Goal: Task Accomplishment & Management: Use online tool/utility

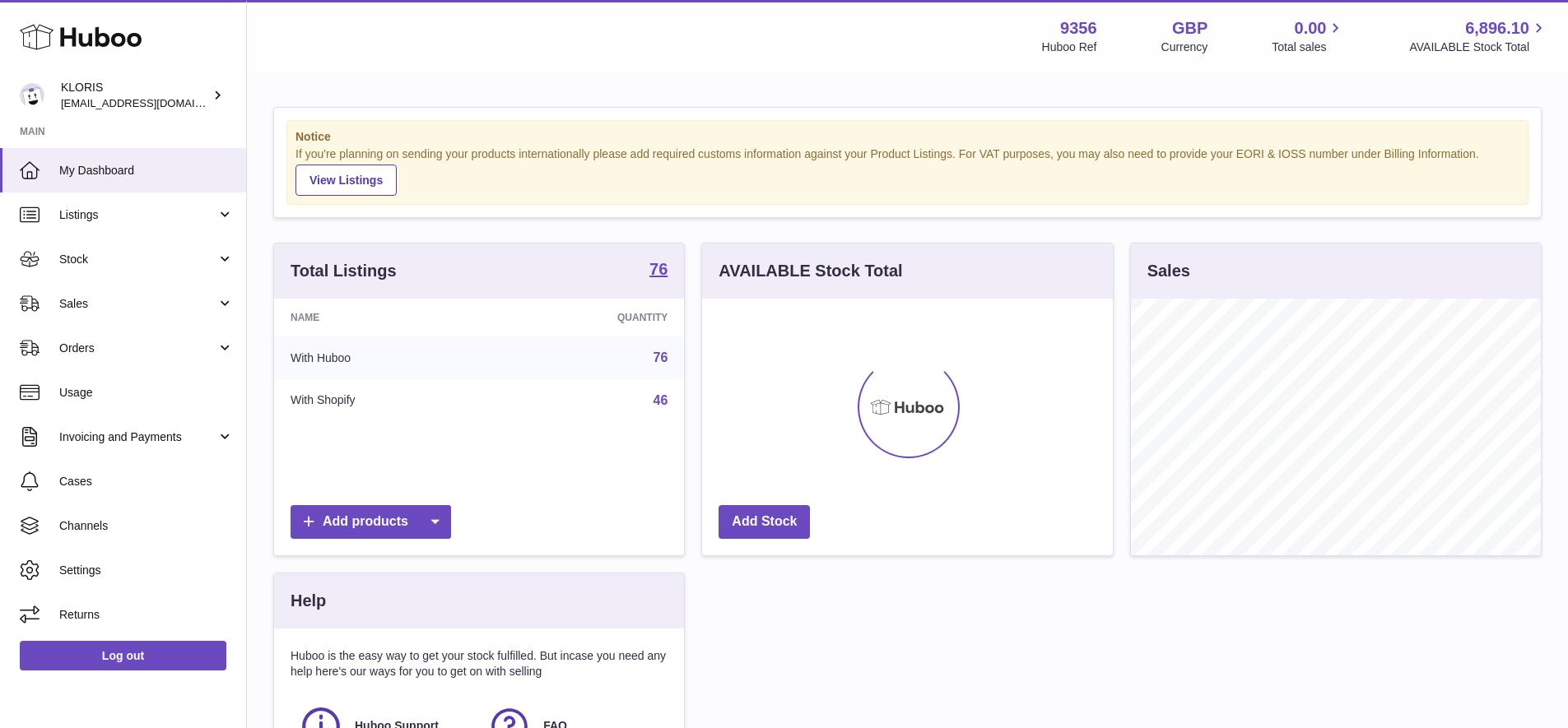
scroll to position [256, 411]
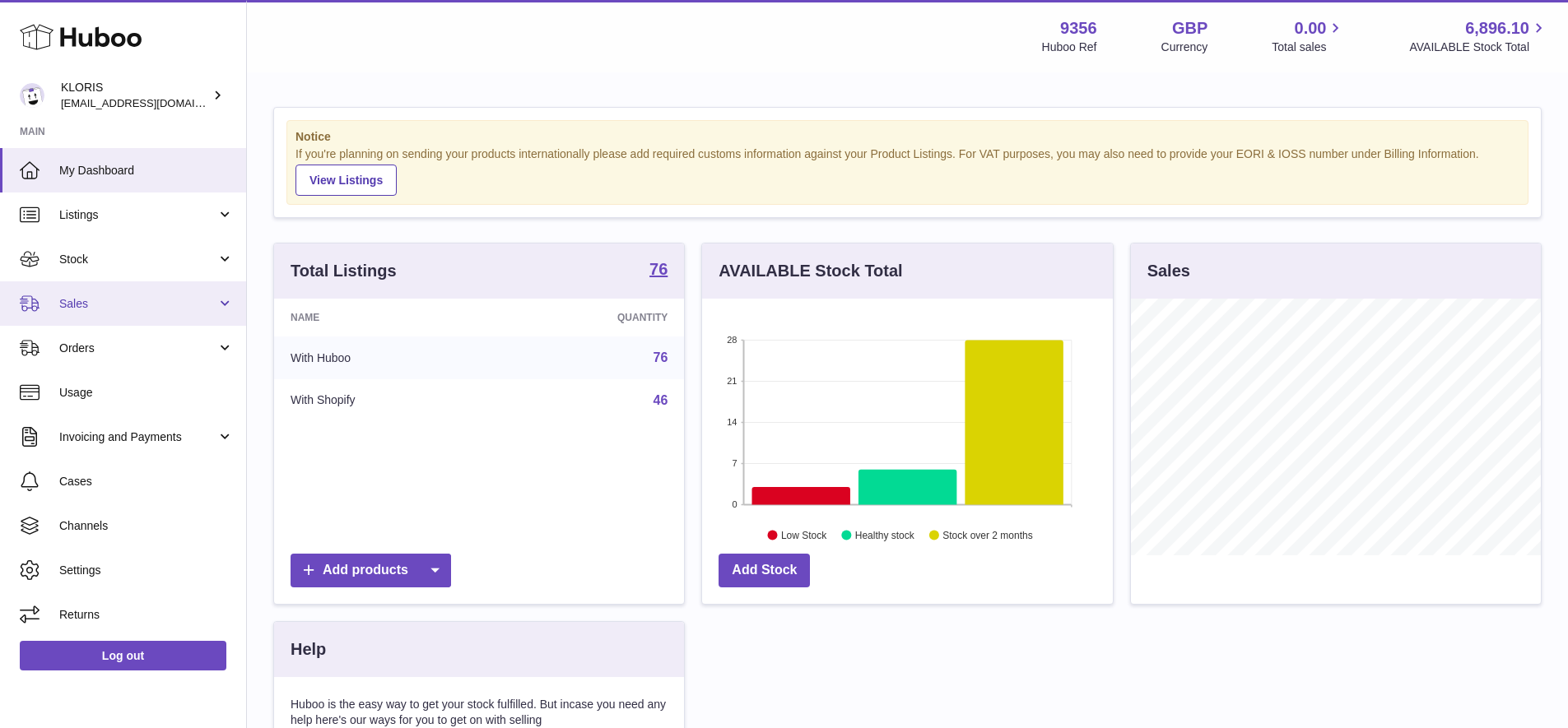
click at [73, 296] on span "Sales" at bounding box center [137, 304] width 157 height 16
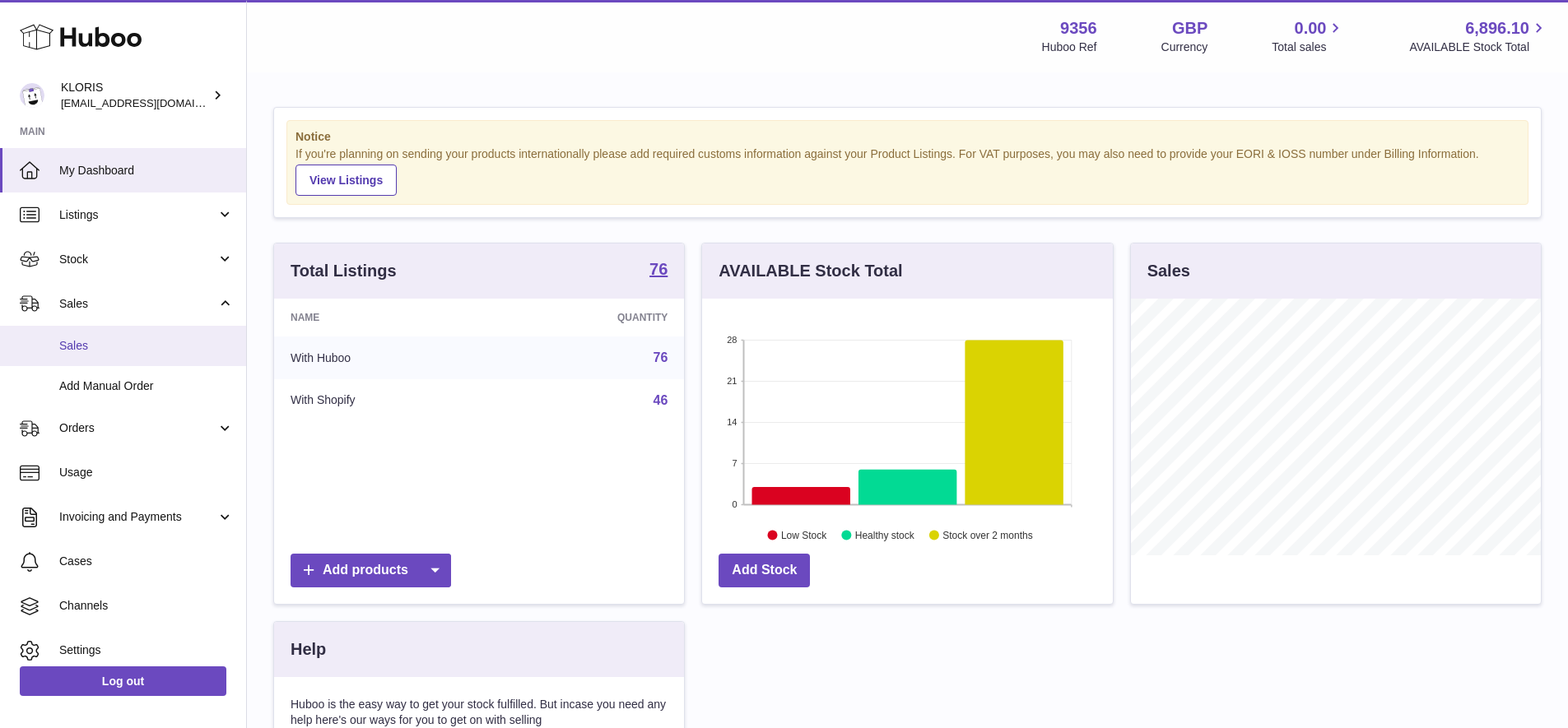
click at [76, 341] on span "Sales" at bounding box center [146, 346] width 175 height 16
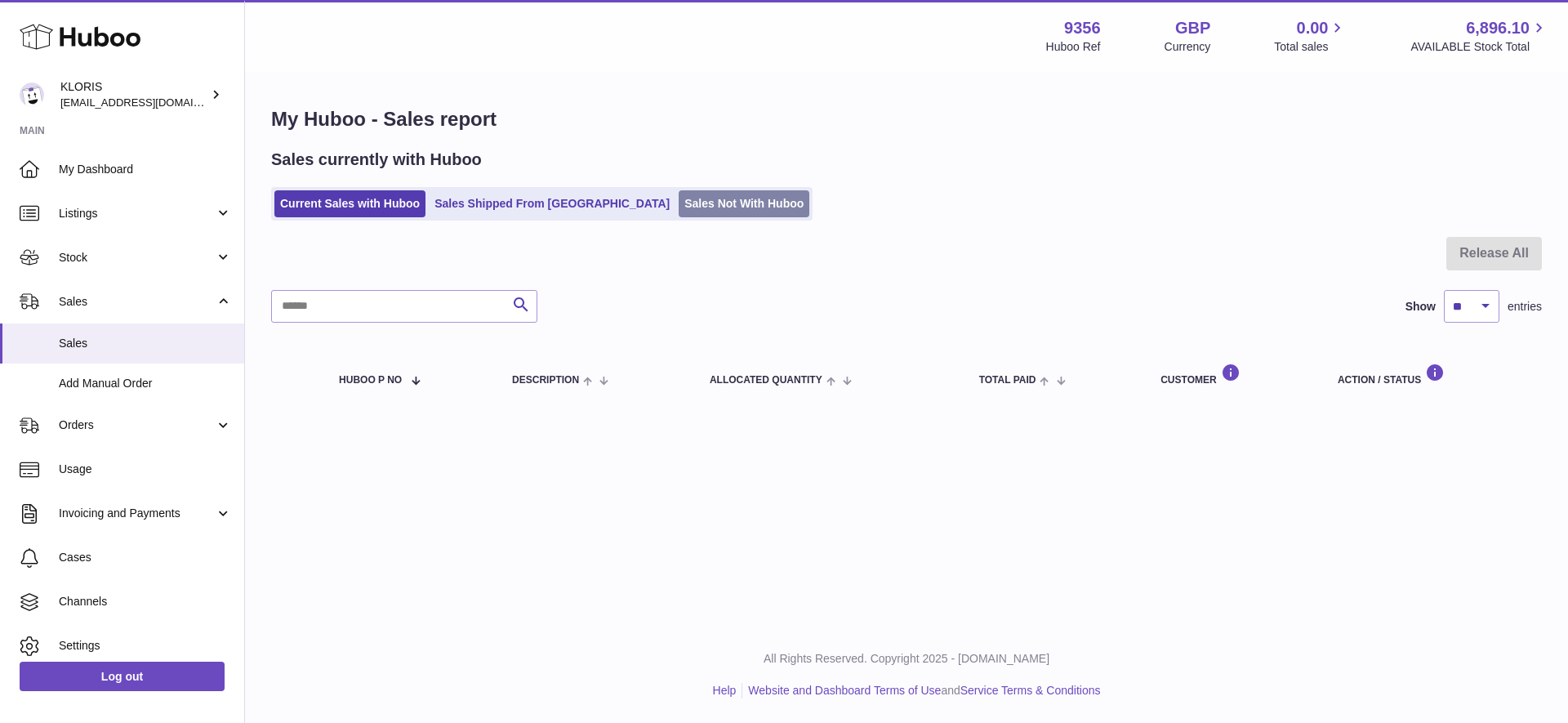
click at [679, 200] on link "Sales Not With Huboo" at bounding box center [744, 204] width 131 height 27
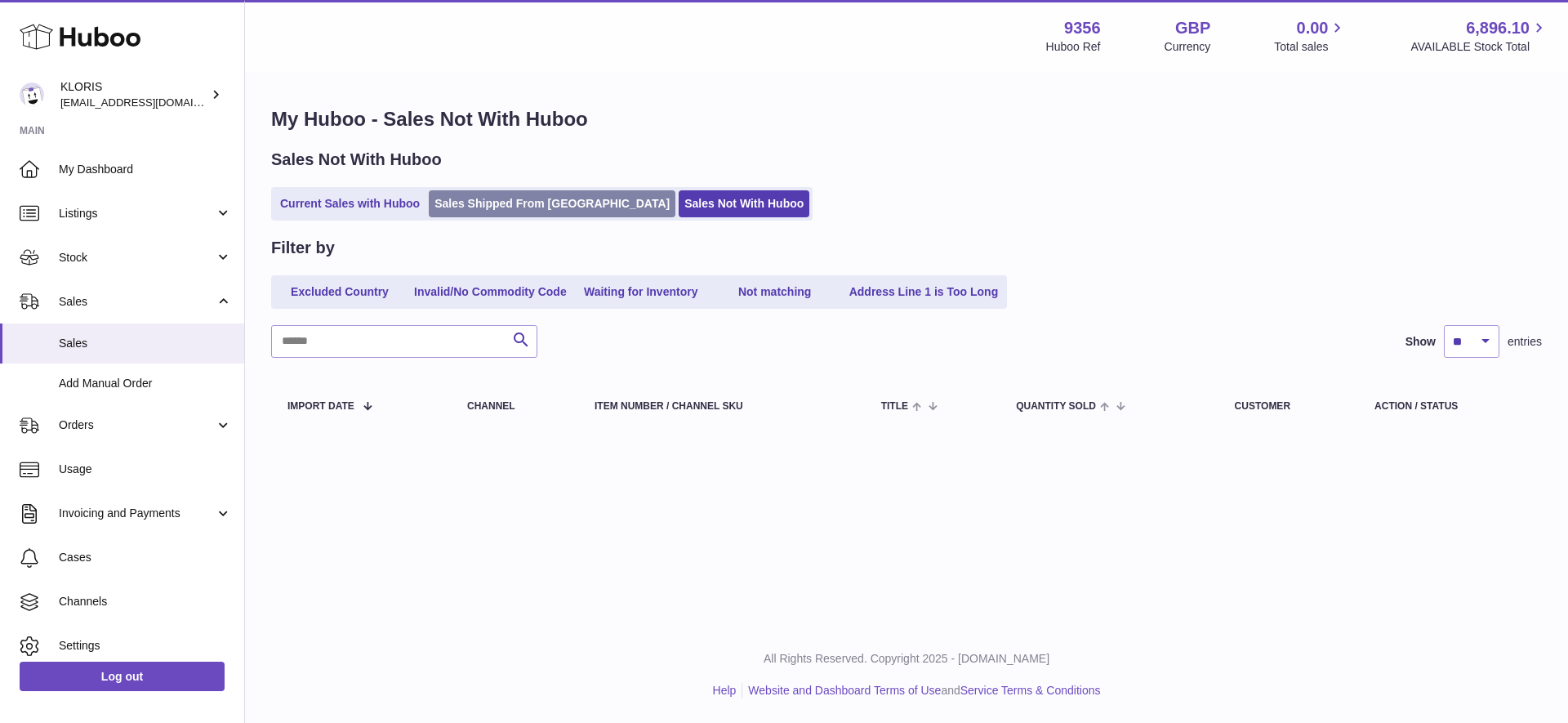
click at [512, 204] on link "Sales Shipped From Huboo" at bounding box center [552, 204] width 247 height 27
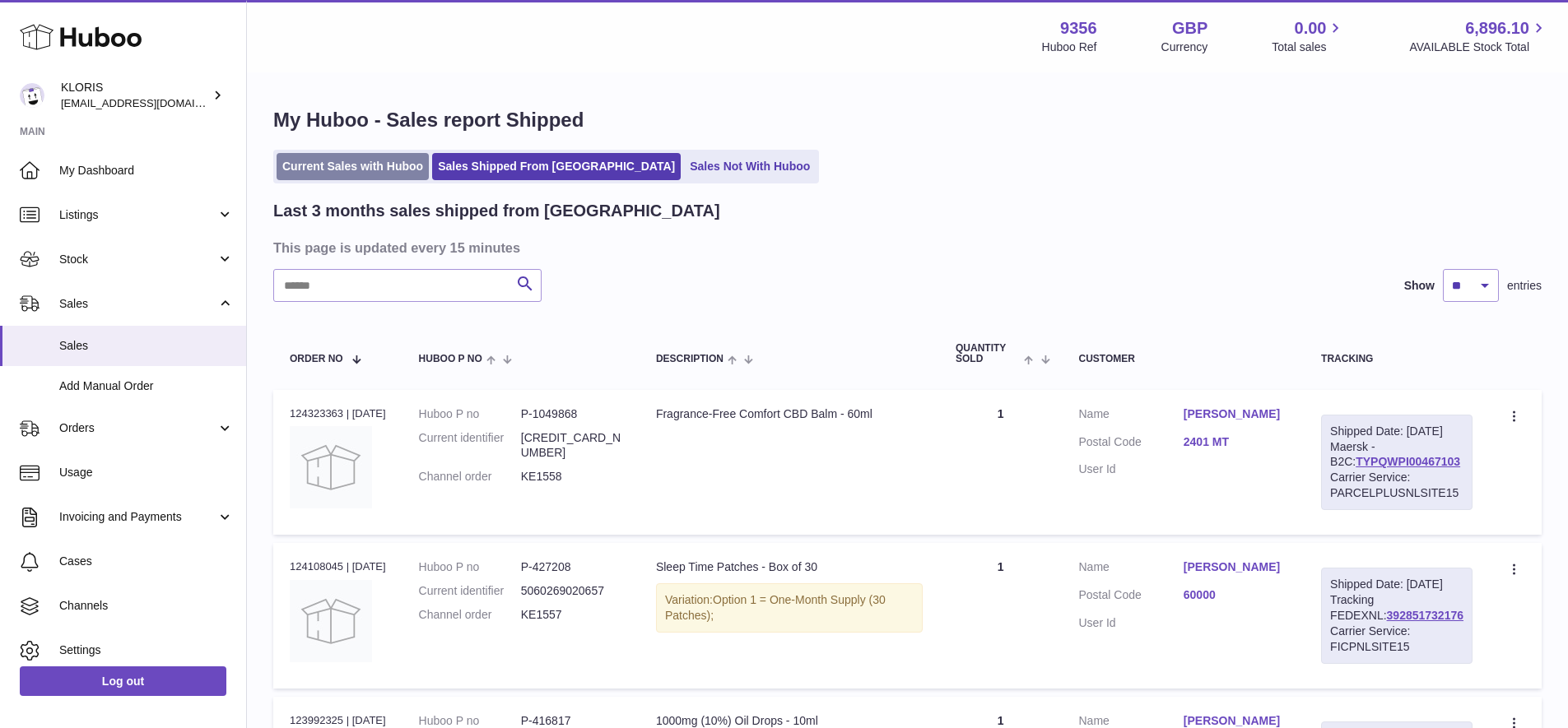
click at [345, 165] on link "Current Sales with Huboo" at bounding box center [352, 166] width 152 height 27
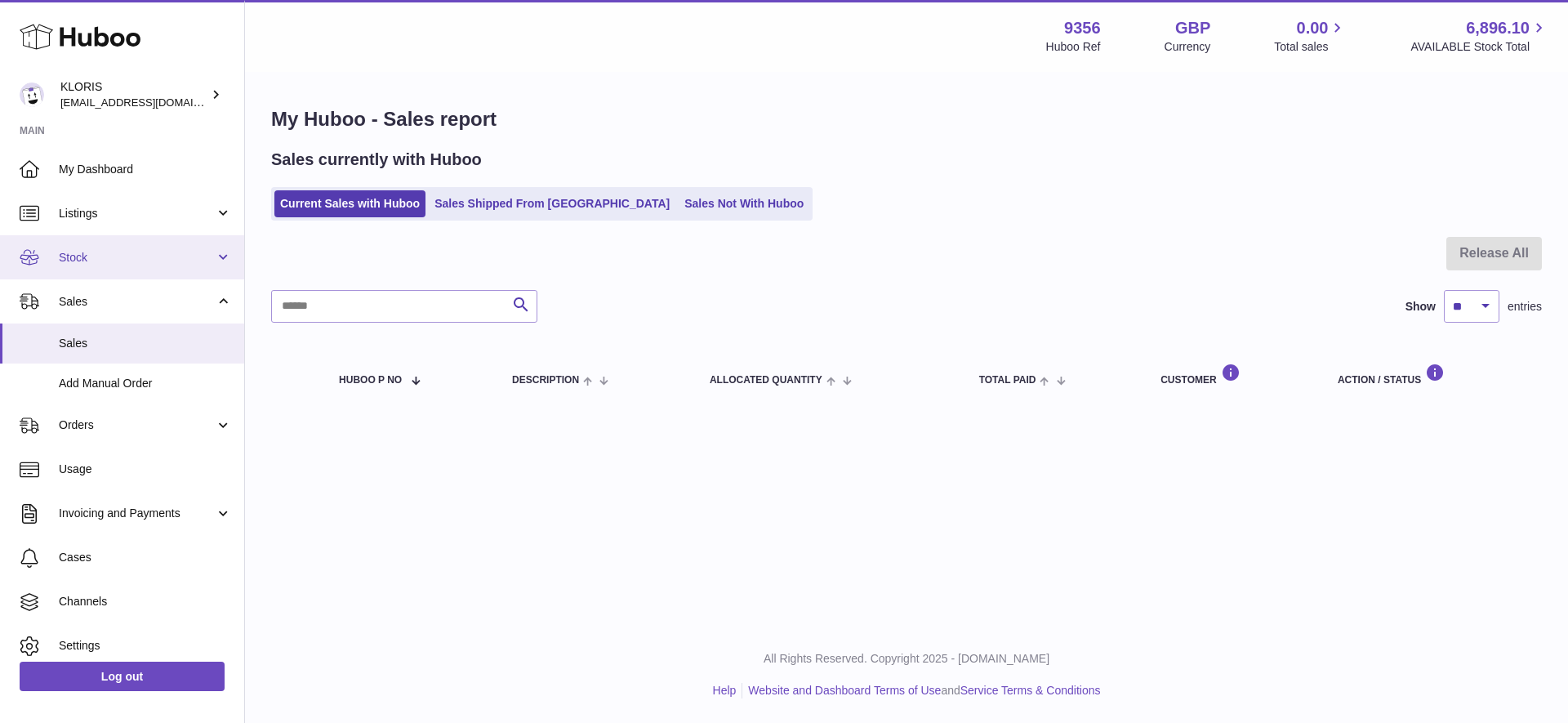
click at [72, 255] on span "Stock" at bounding box center [136, 258] width 156 height 16
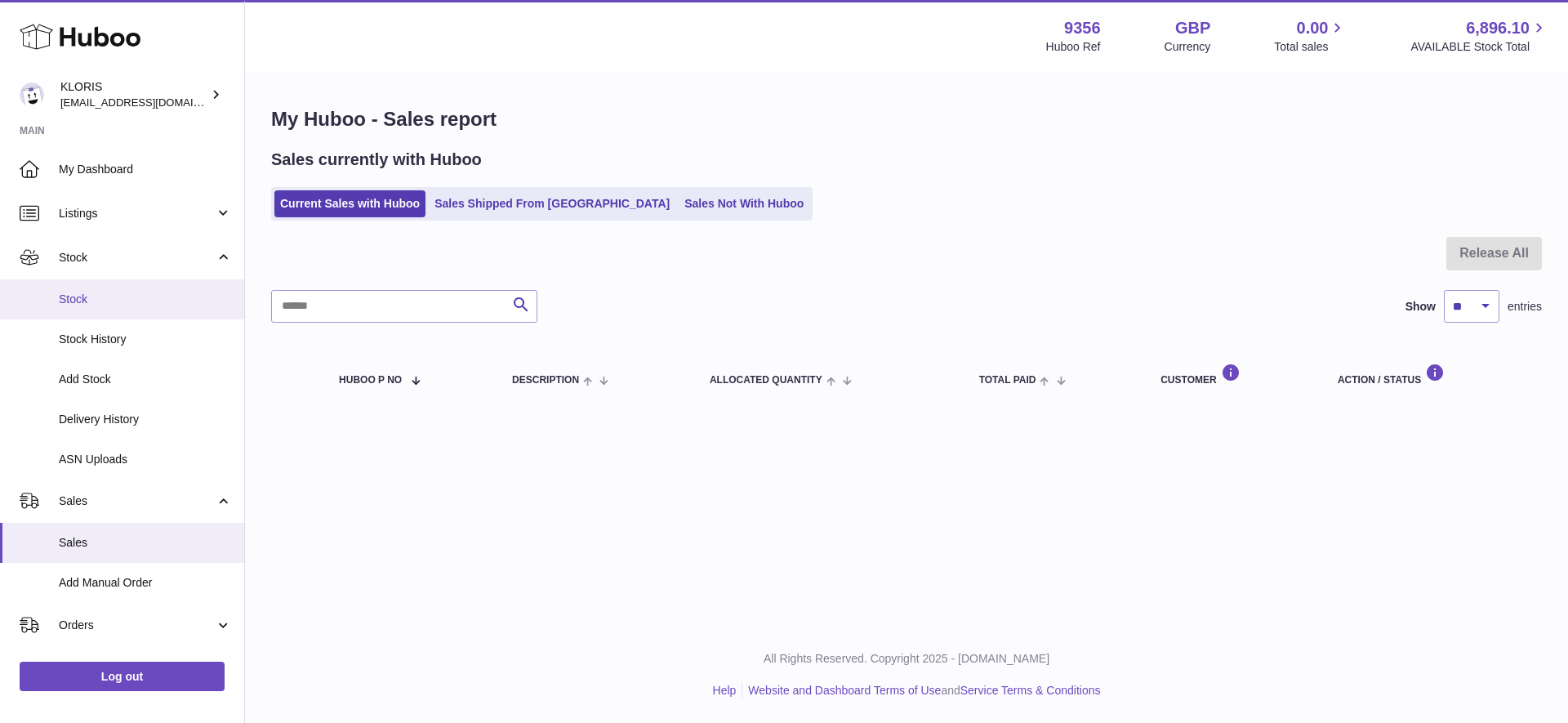
click at [75, 294] on span "Stock" at bounding box center [145, 299] width 173 height 16
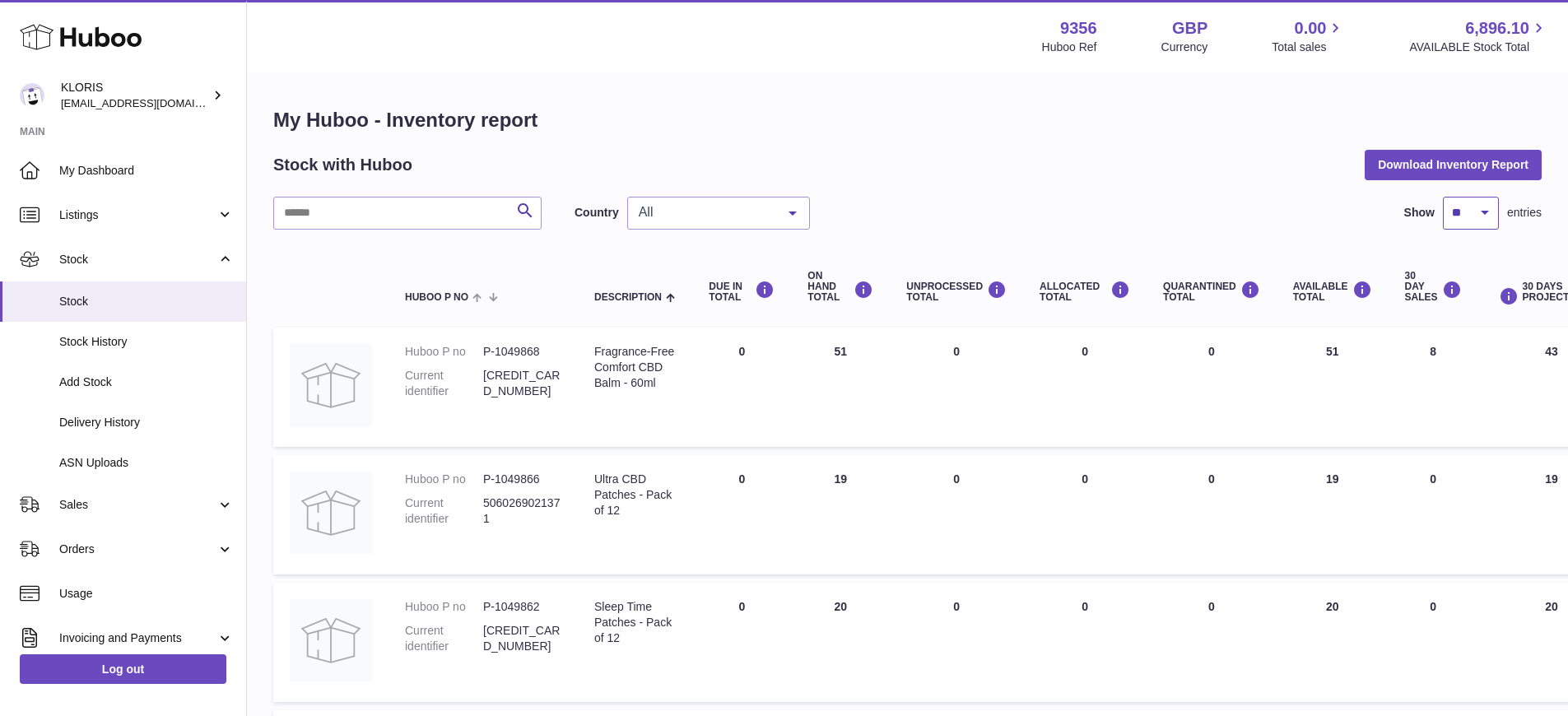
select select "***"
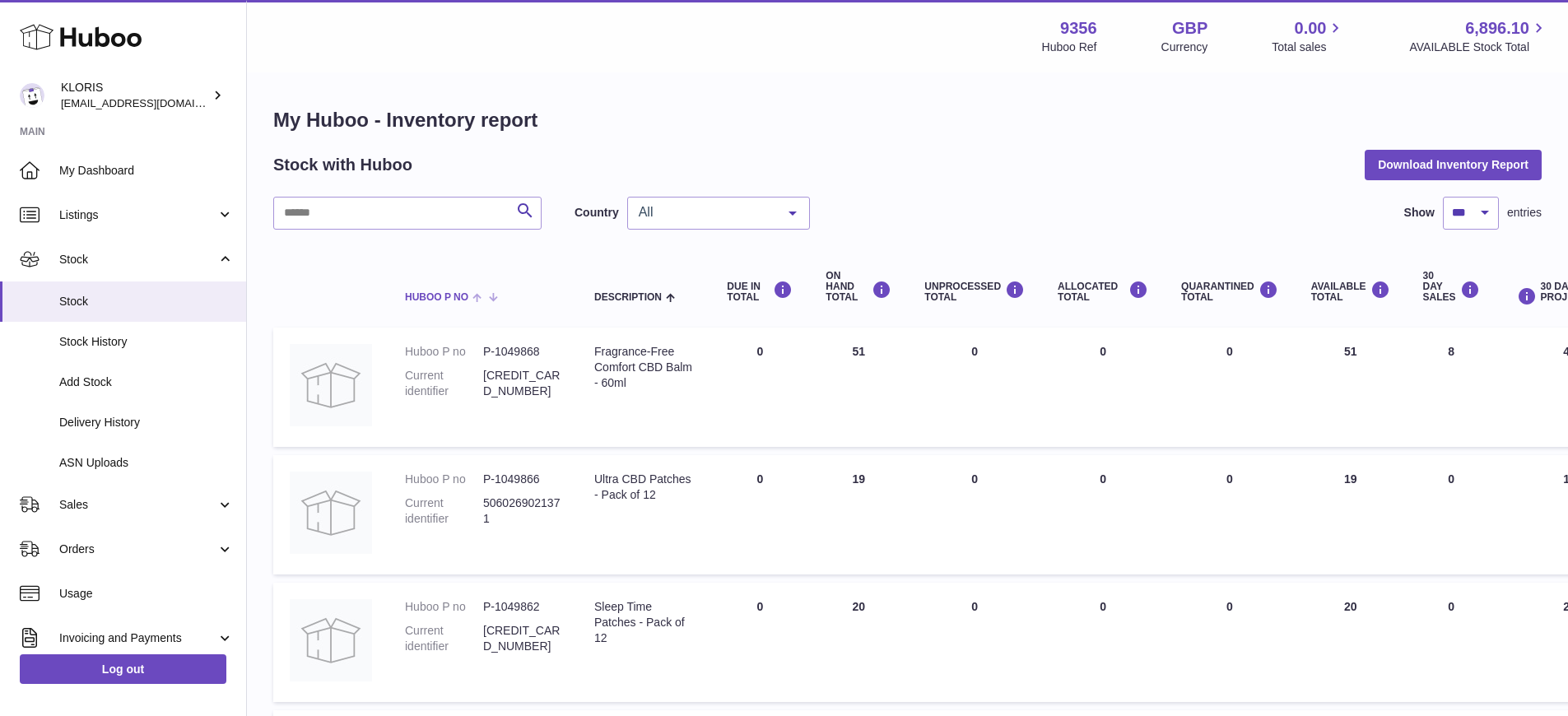
click at [478, 293] on span at bounding box center [481, 295] width 25 height 13
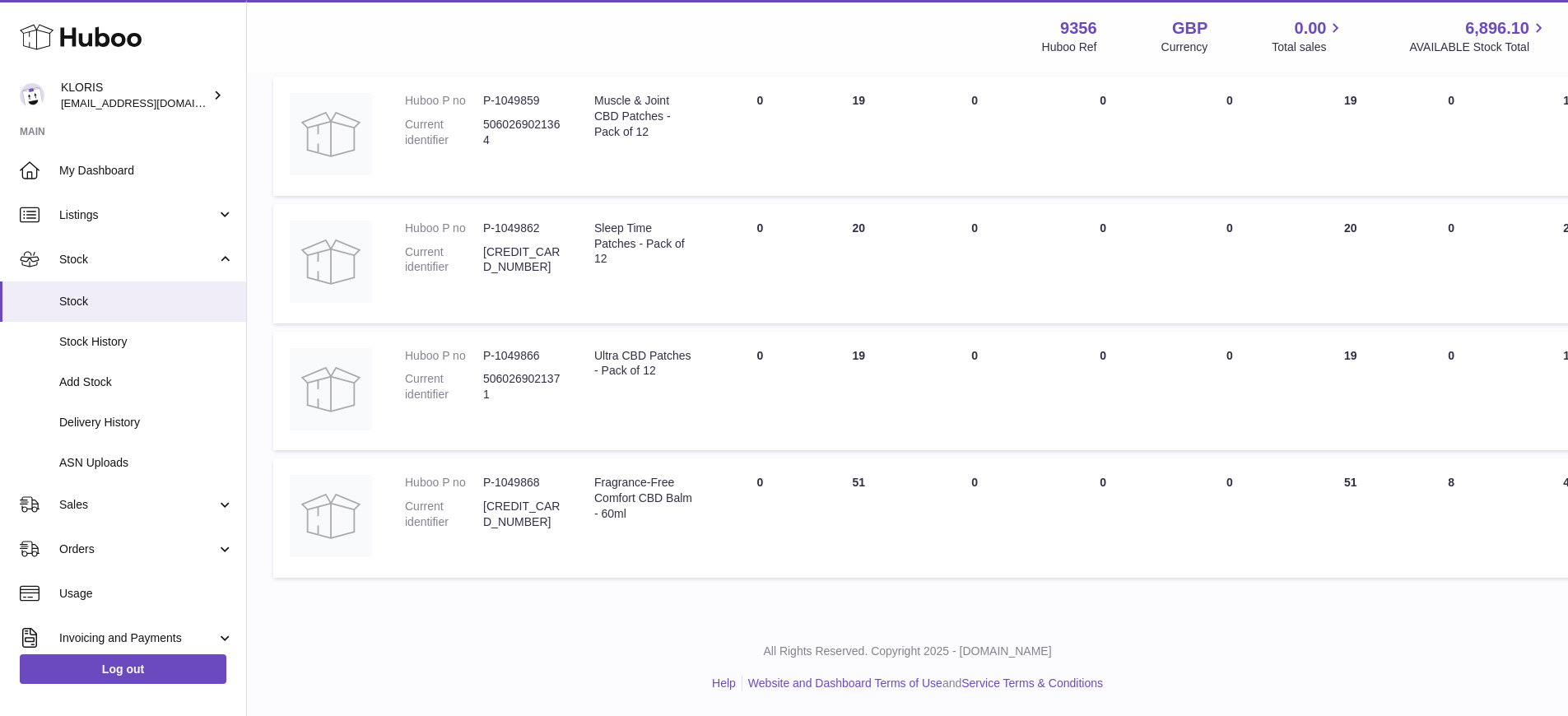
scroll to position [10869, 0]
click at [85, 209] on span "Listings" at bounding box center [137, 215] width 157 height 16
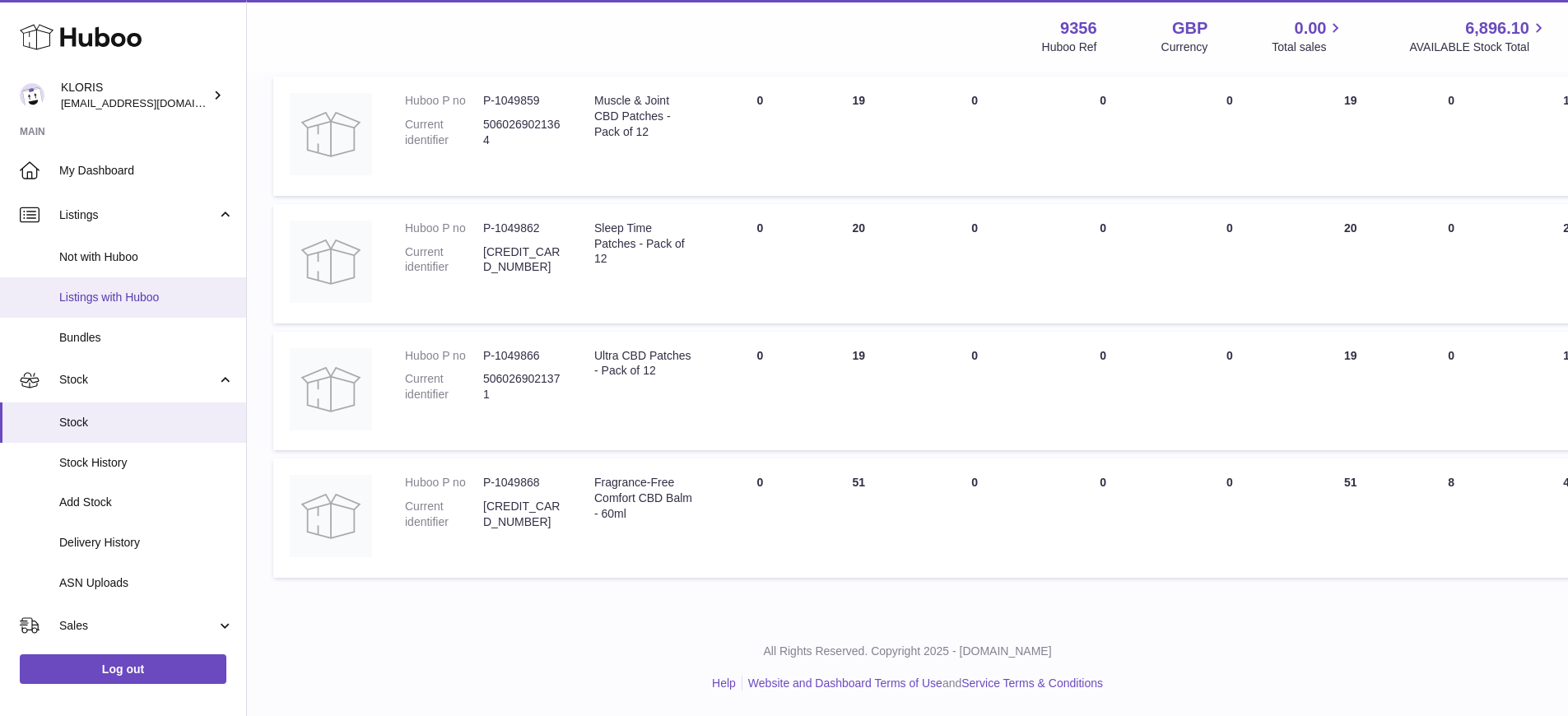
click at [123, 294] on span "Listings with Huboo" at bounding box center [146, 297] width 175 height 16
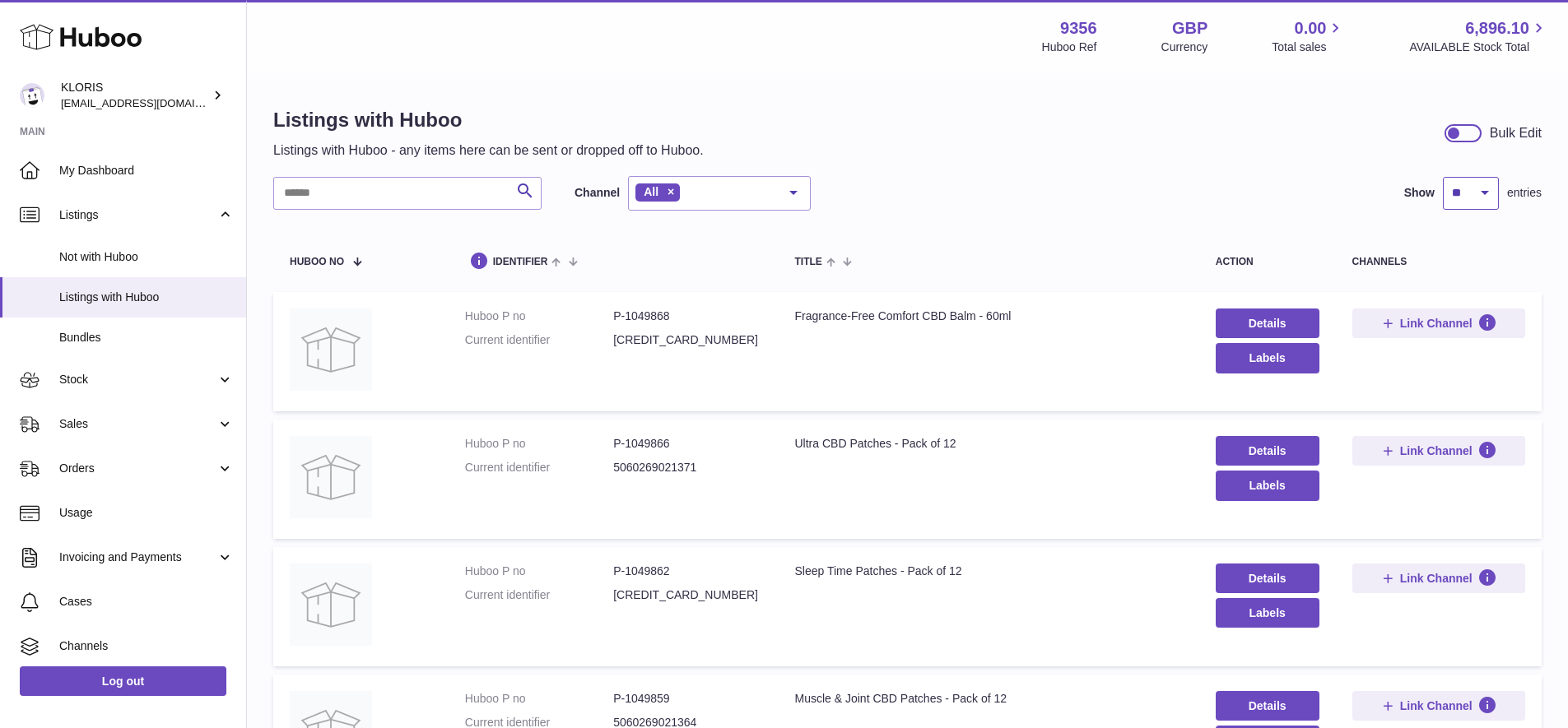
select select "***"
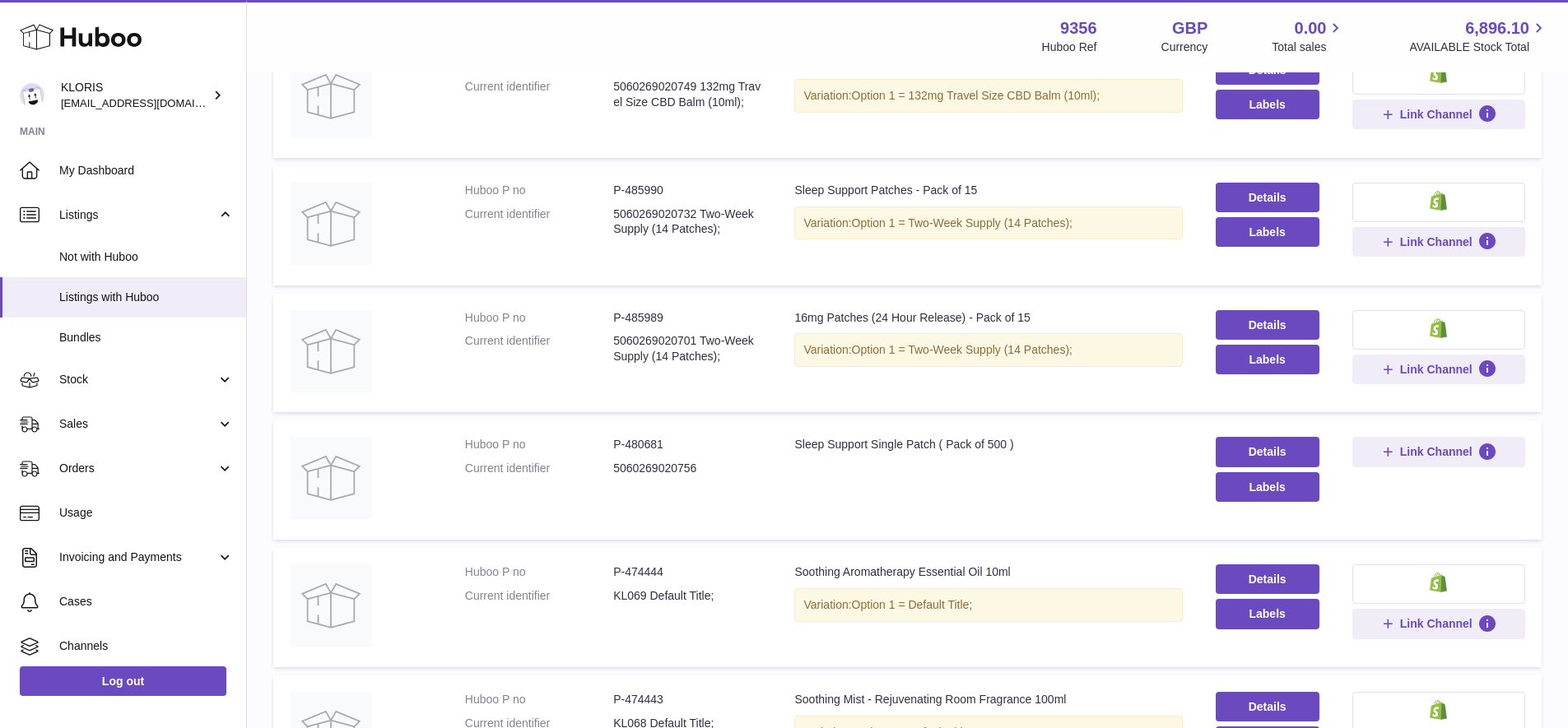
scroll to position [6351, 0]
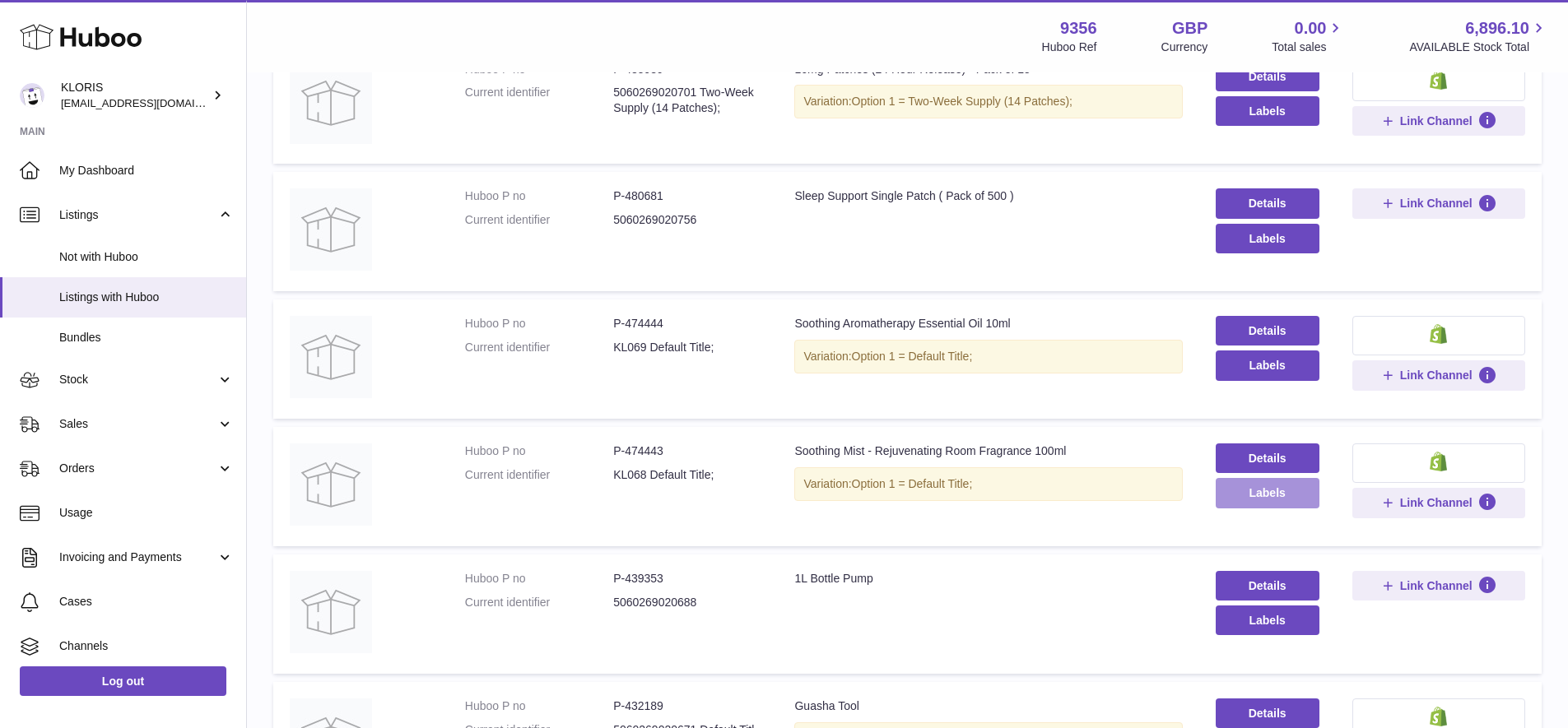
click at [1273, 478] on button "Labels" at bounding box center [1267, 493] width 103 height 30
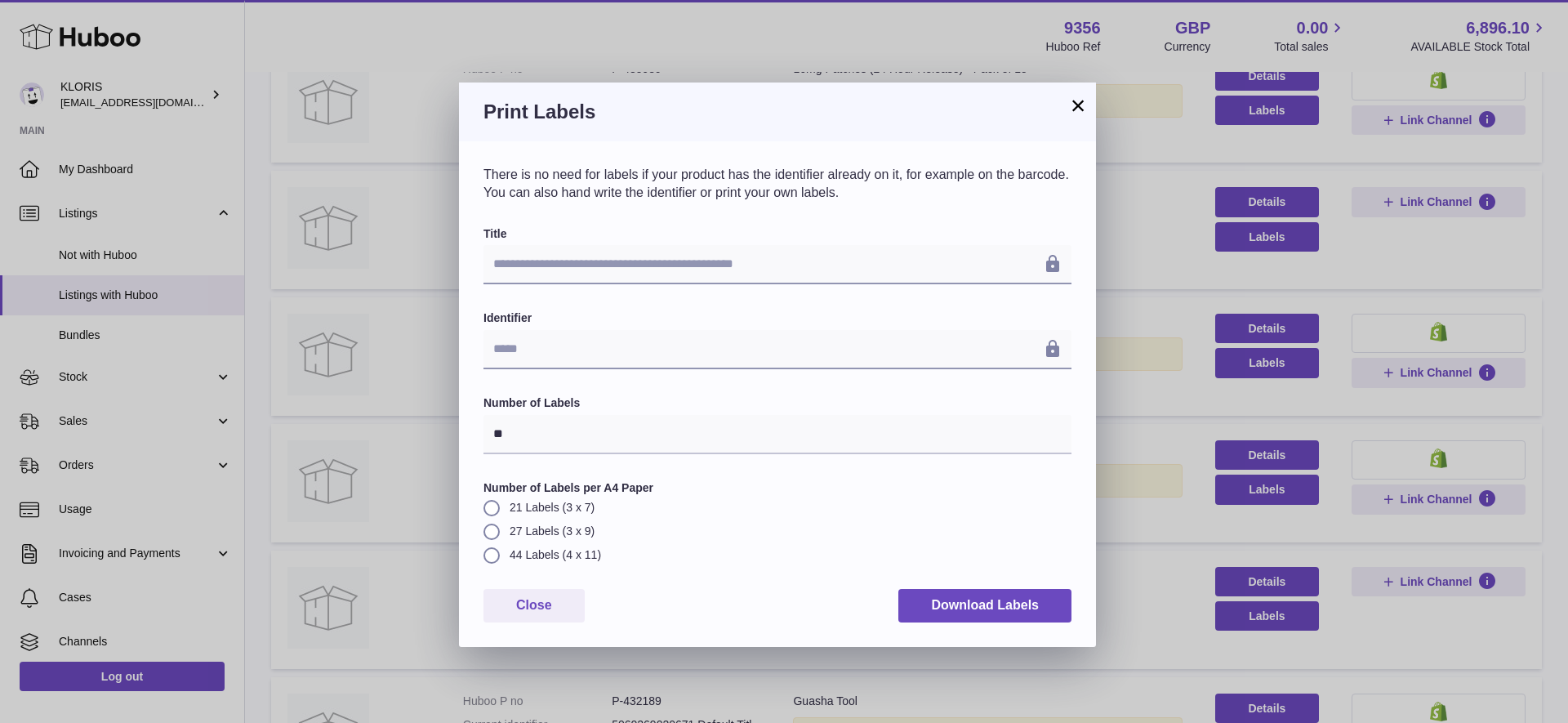
drag, startPoint x: 487, startPoint y: 525, endPoint x: 507, endPoint y: 525, distance: 20.0
click at [493, 525] on label "27 Labels (3 x 9)" at bounding box center [778, 531] width 588 height 16
click at [529, 437] on input "**" at bounding box center [778, 434] width 588 height 39
type input "*"
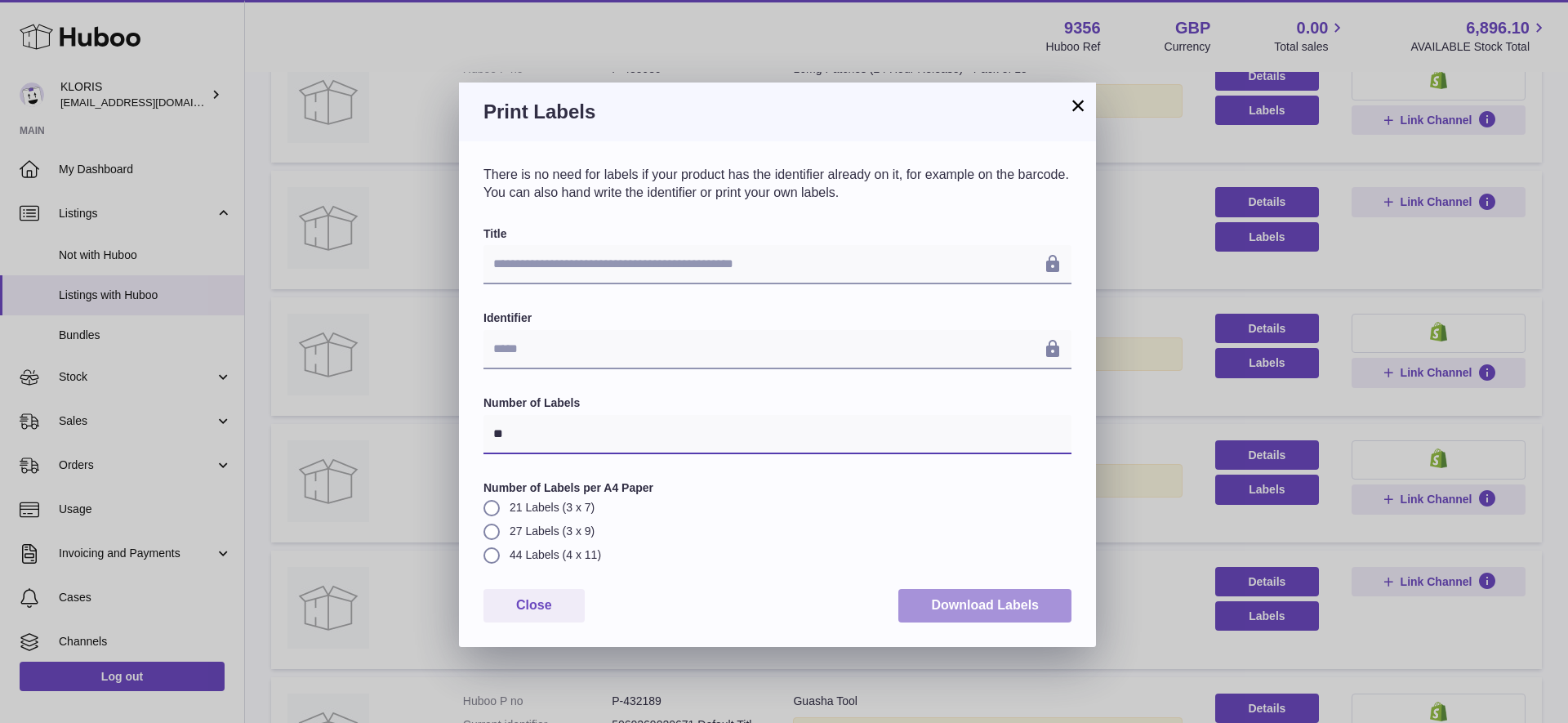
type input "**"
click at [971, 595] on button "Download Labels" at bounding box center [985, 606] width 173 height 34
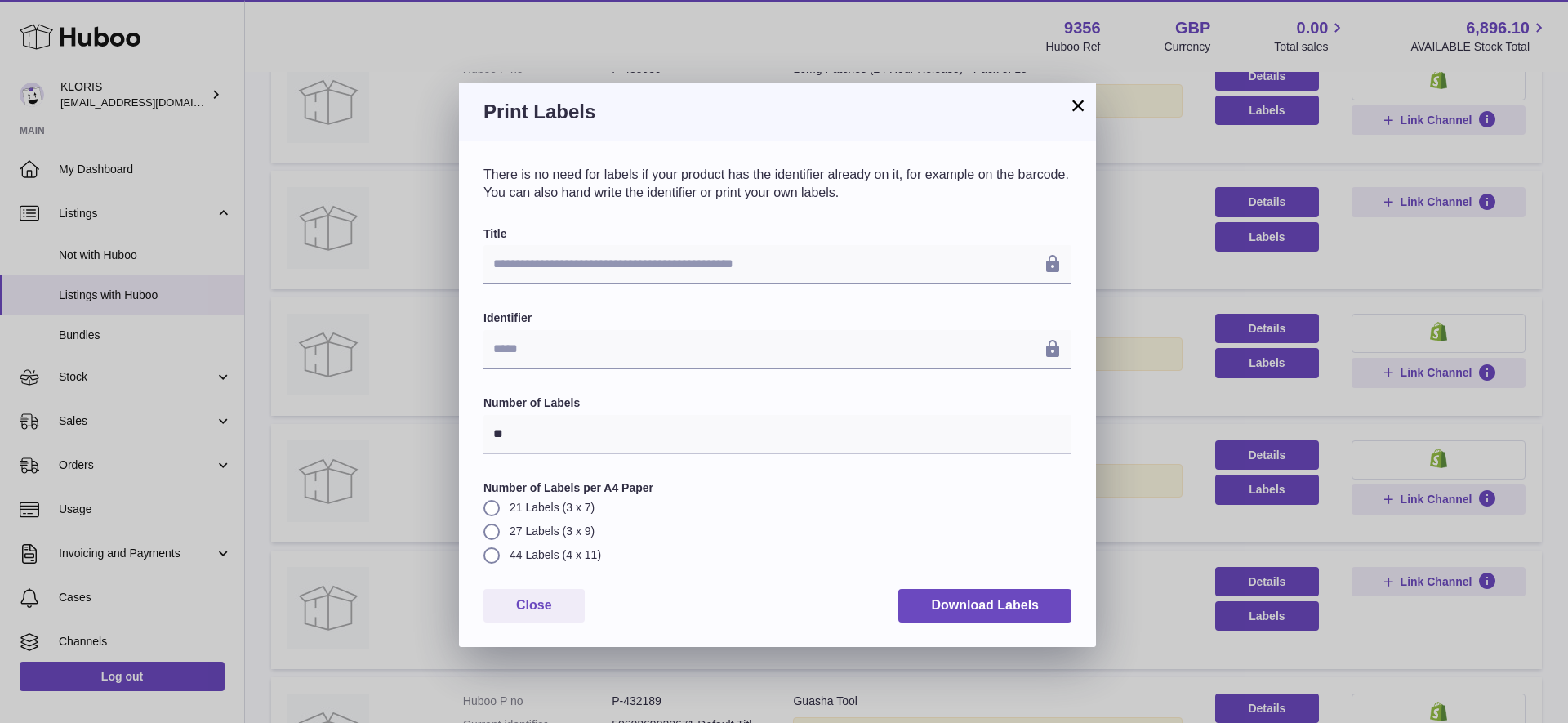
click at [1076, 108] on button "×" at bounding box center [1078, 105] width 20 height 20
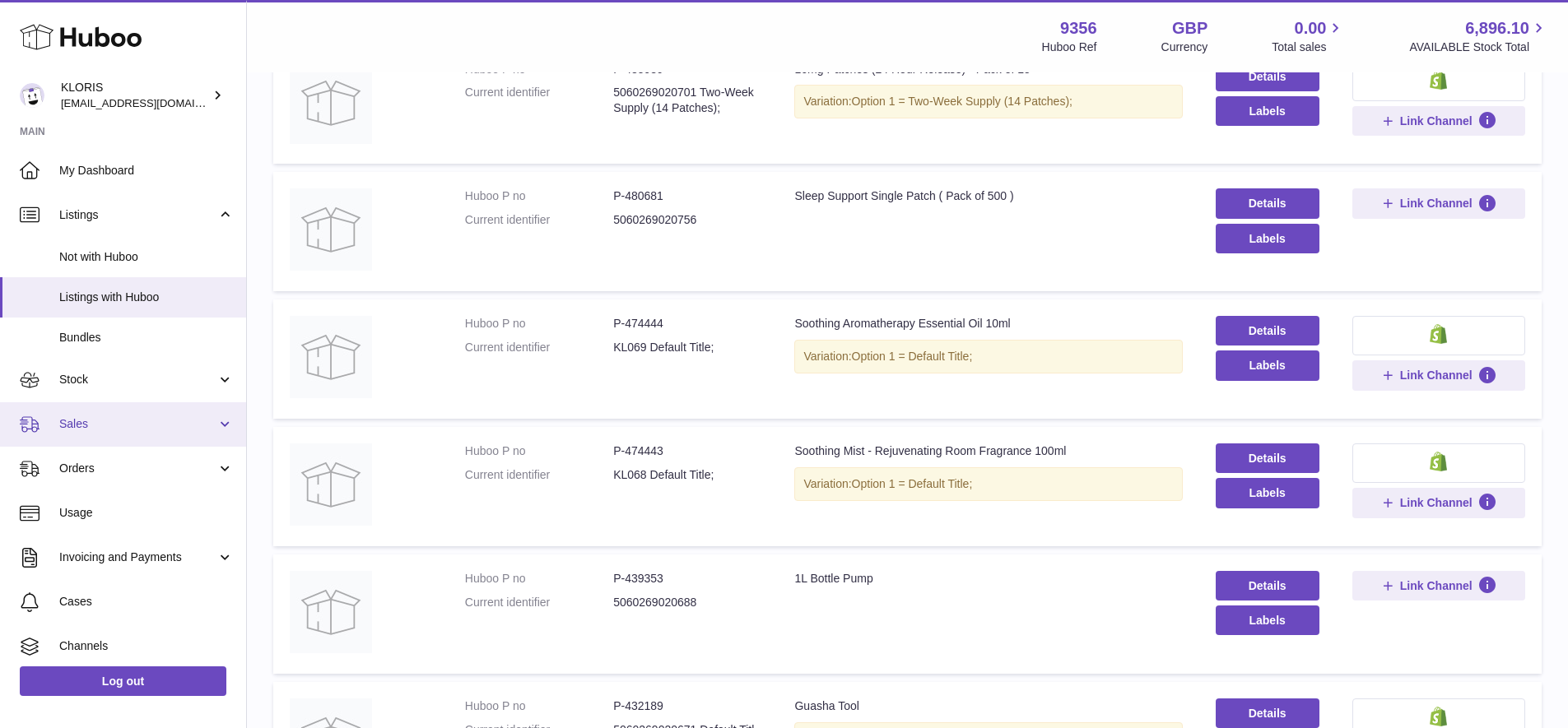
click at [86, 416] on span "Sales" at bounding box center [137, 424] width 157 height 16
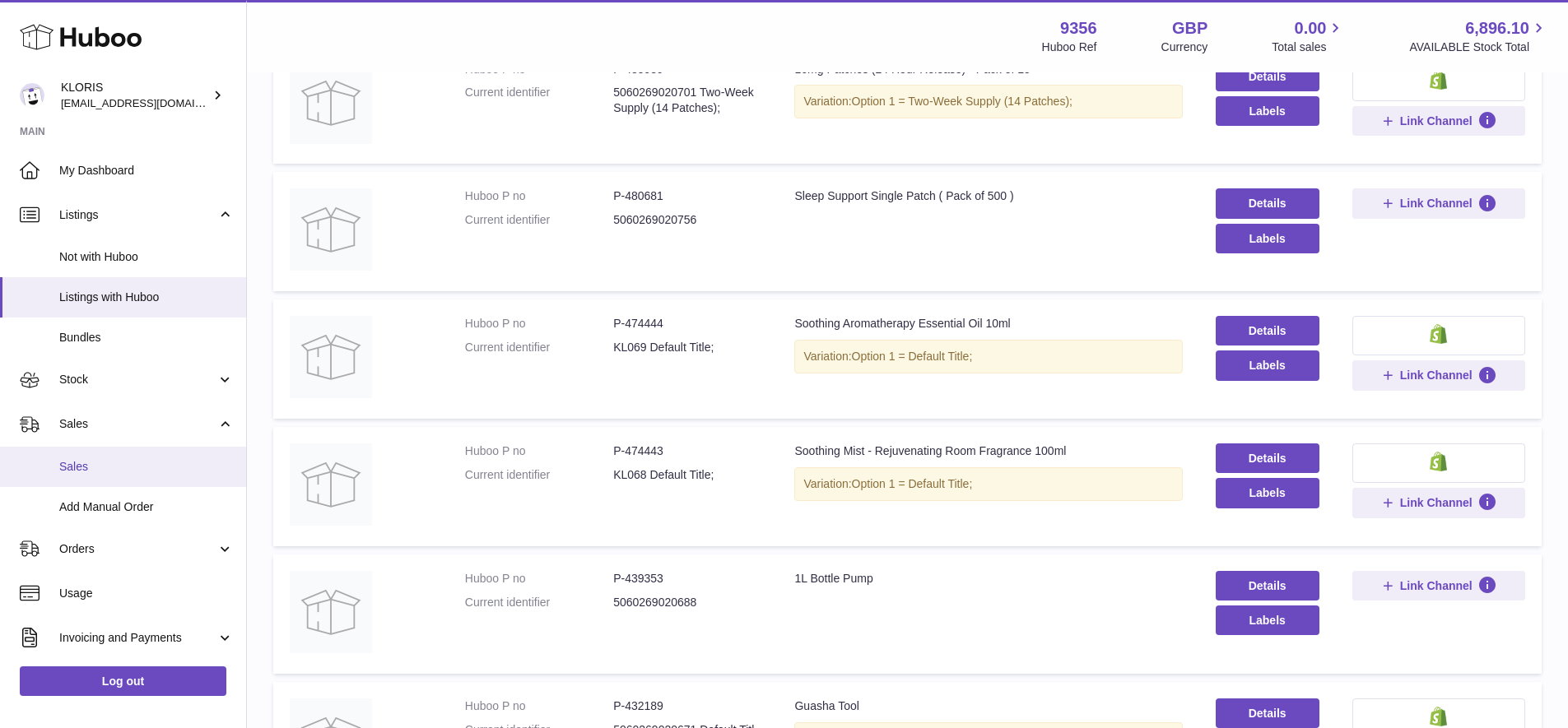
click at [89, 464] on span "Sales" at bounding box center [146, 467] width 175 height 16
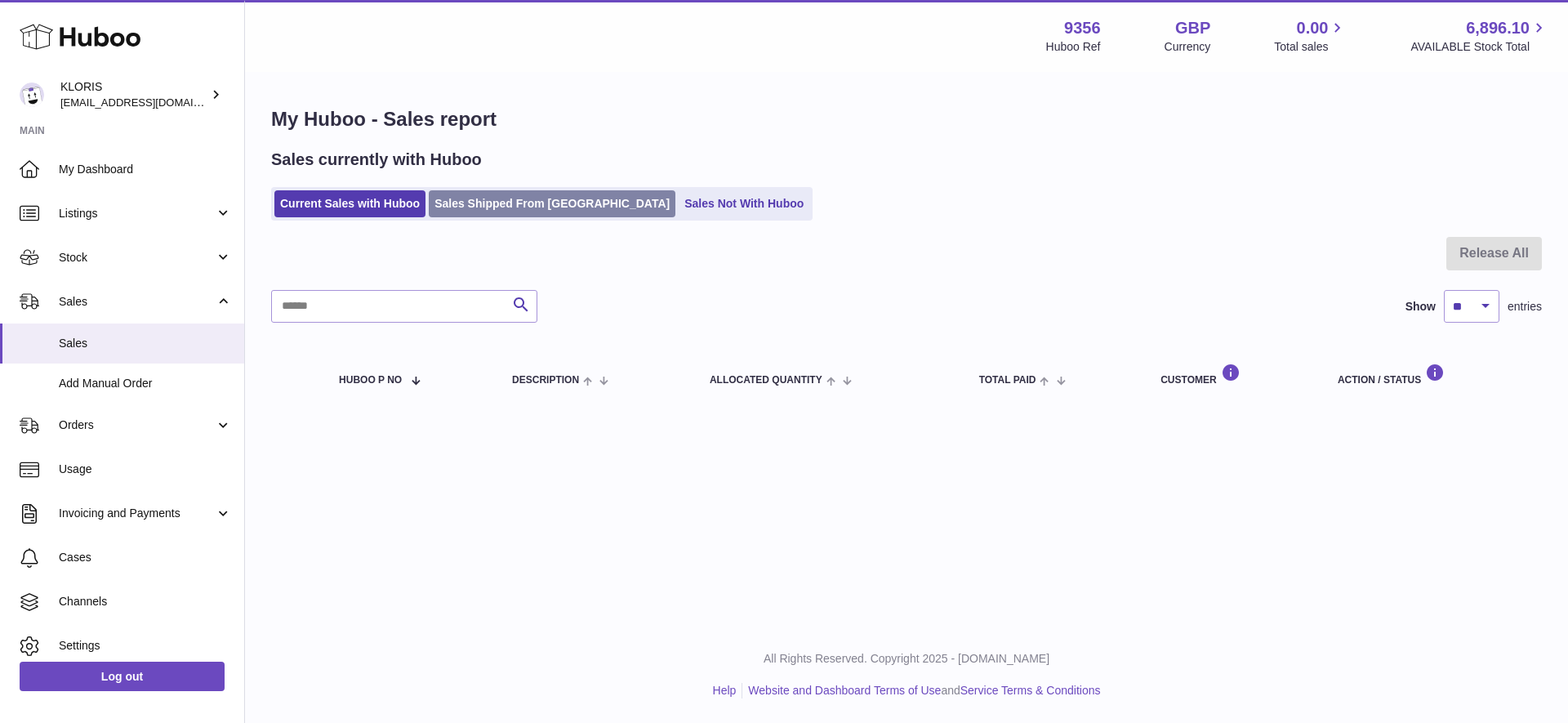
click at [529, 204] on link "Sales Shipped From [GEOGRAPHIC_DATA]" at bounding box center [552, 204] width 247 height 27
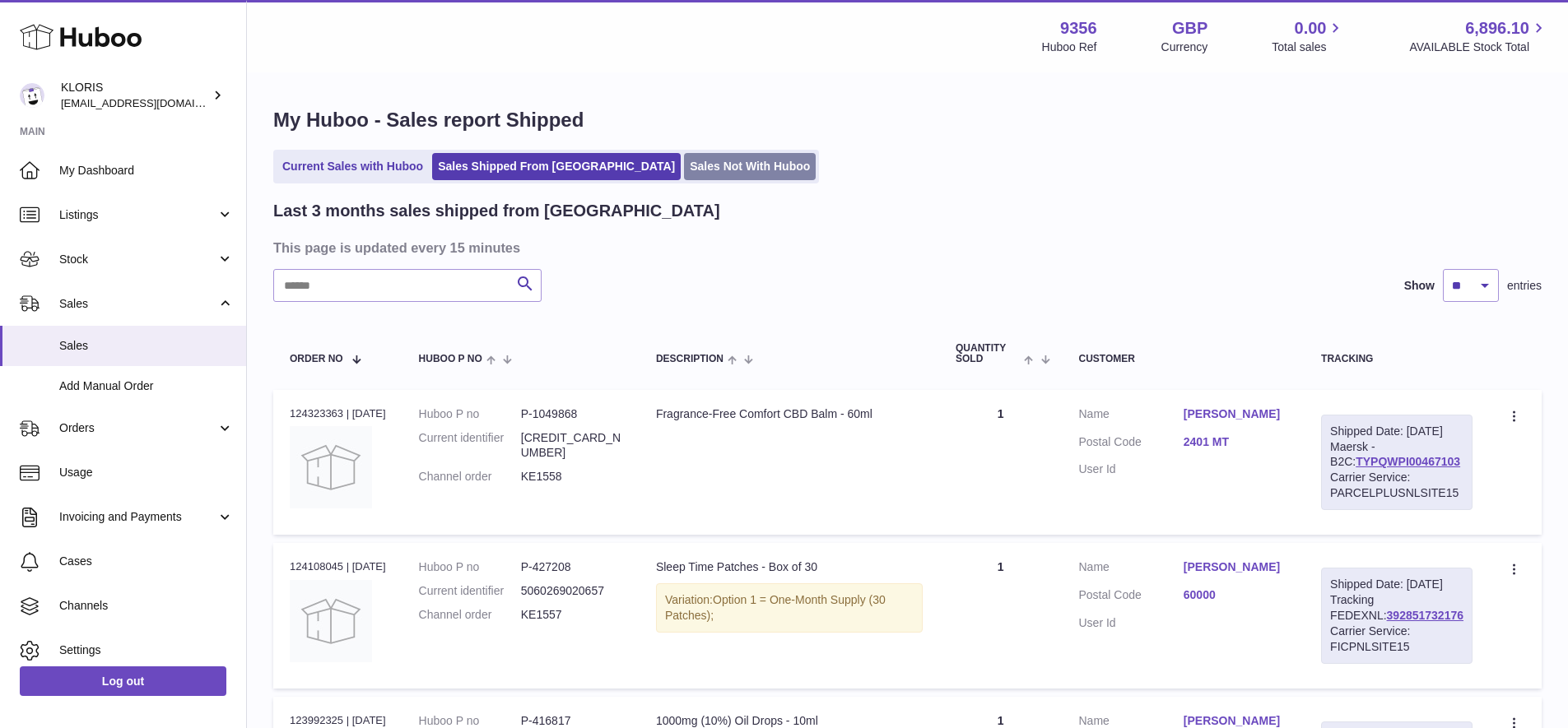
click at [684, 164] on link "Sales Not With Huboo" at bounding box center [750, 166] width 132 height 27
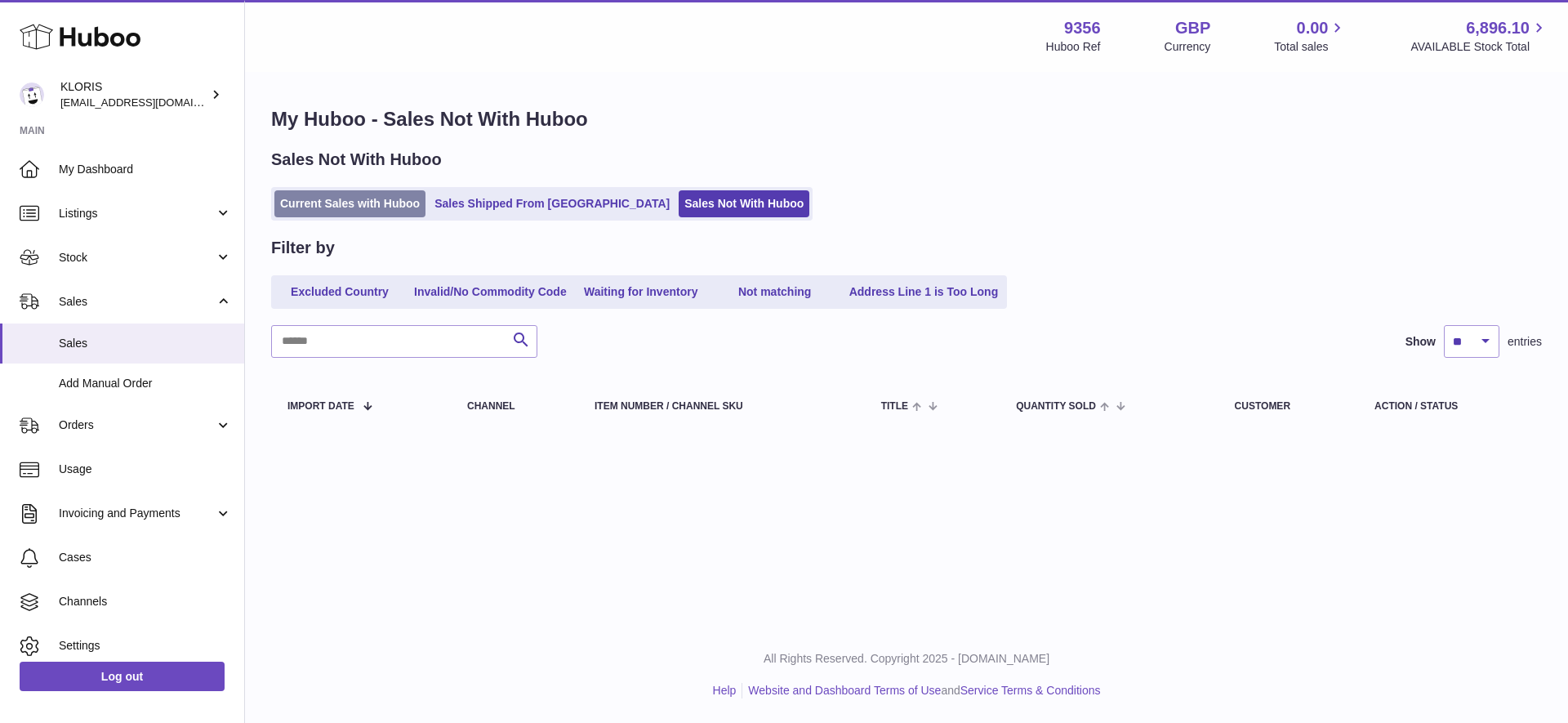
click at [339, 204] on link "Current Sales with Huboo" at bounding box center [349, 204] width 151 height 27
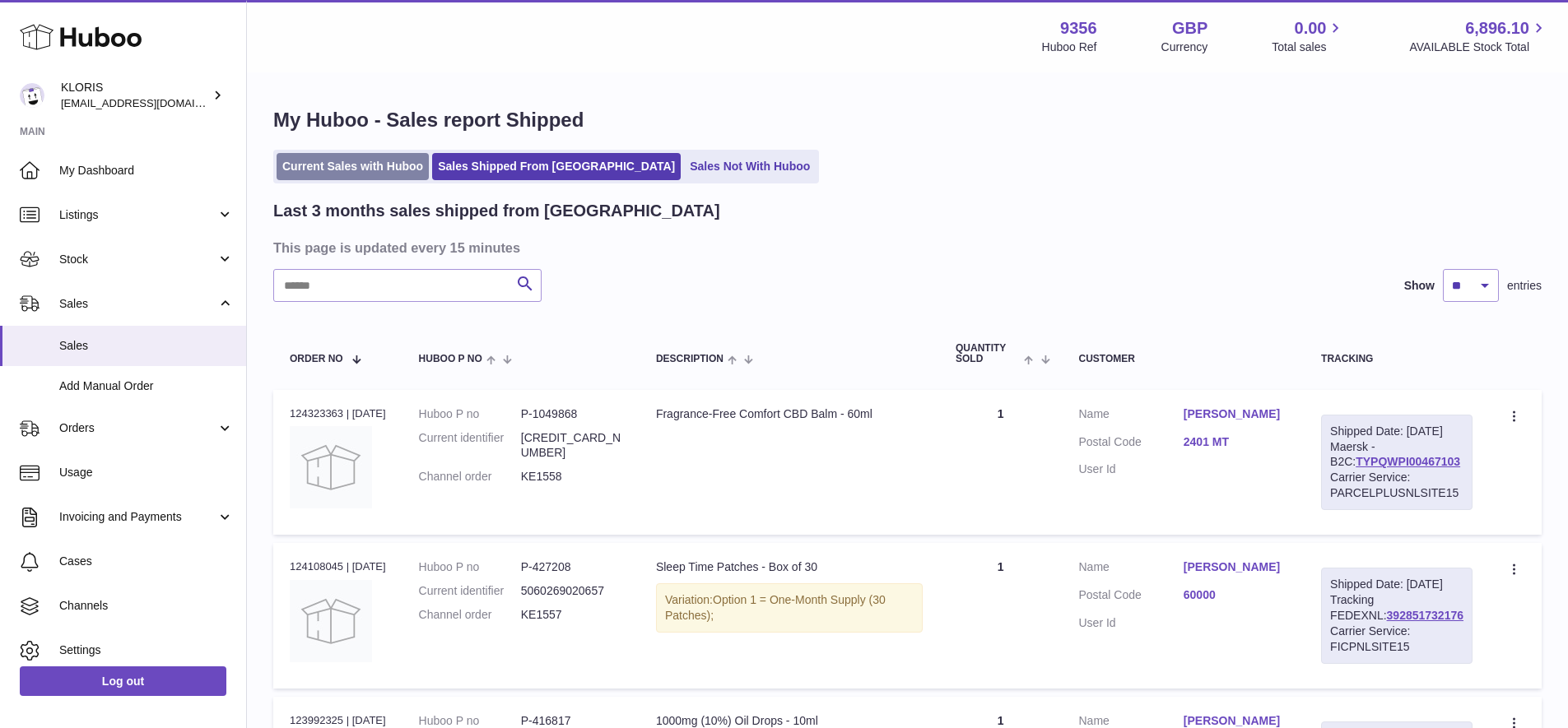
click at [350, 173] on link "Current Sales with Huboo" at bounding box center [352, 166] width 152 height 27
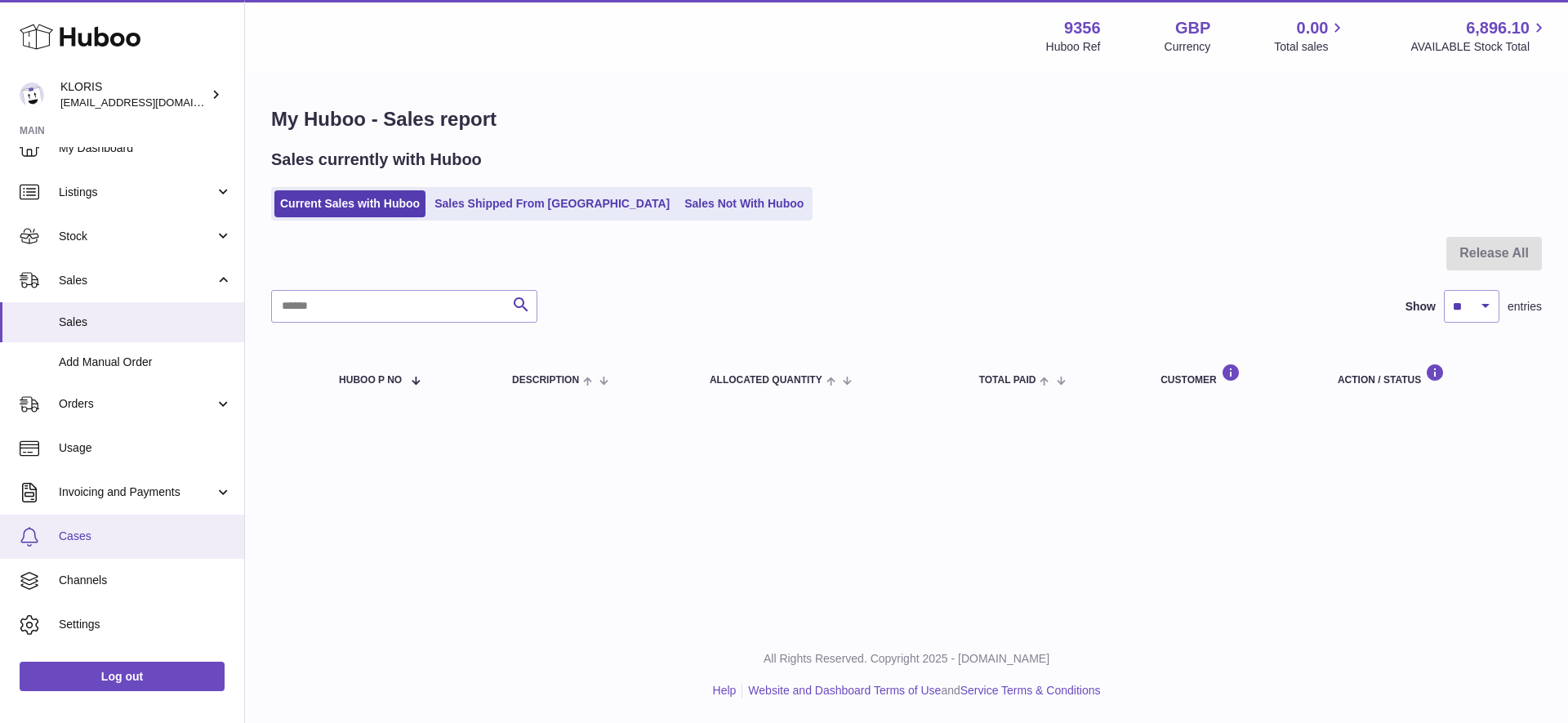
scroll to position [53, 0]
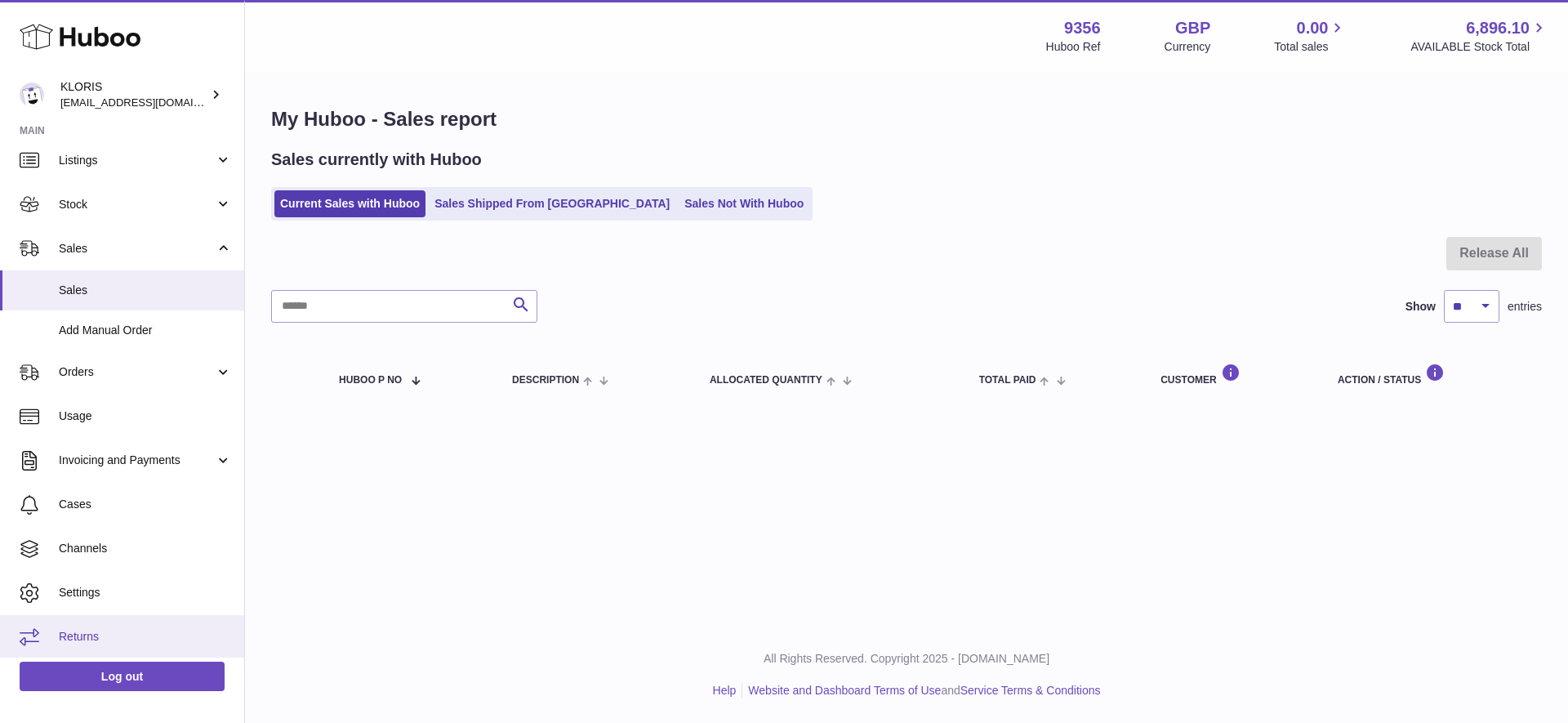
click at [84, 631] on span "Returns" at bounding box center [145, 637] width 173 height 16
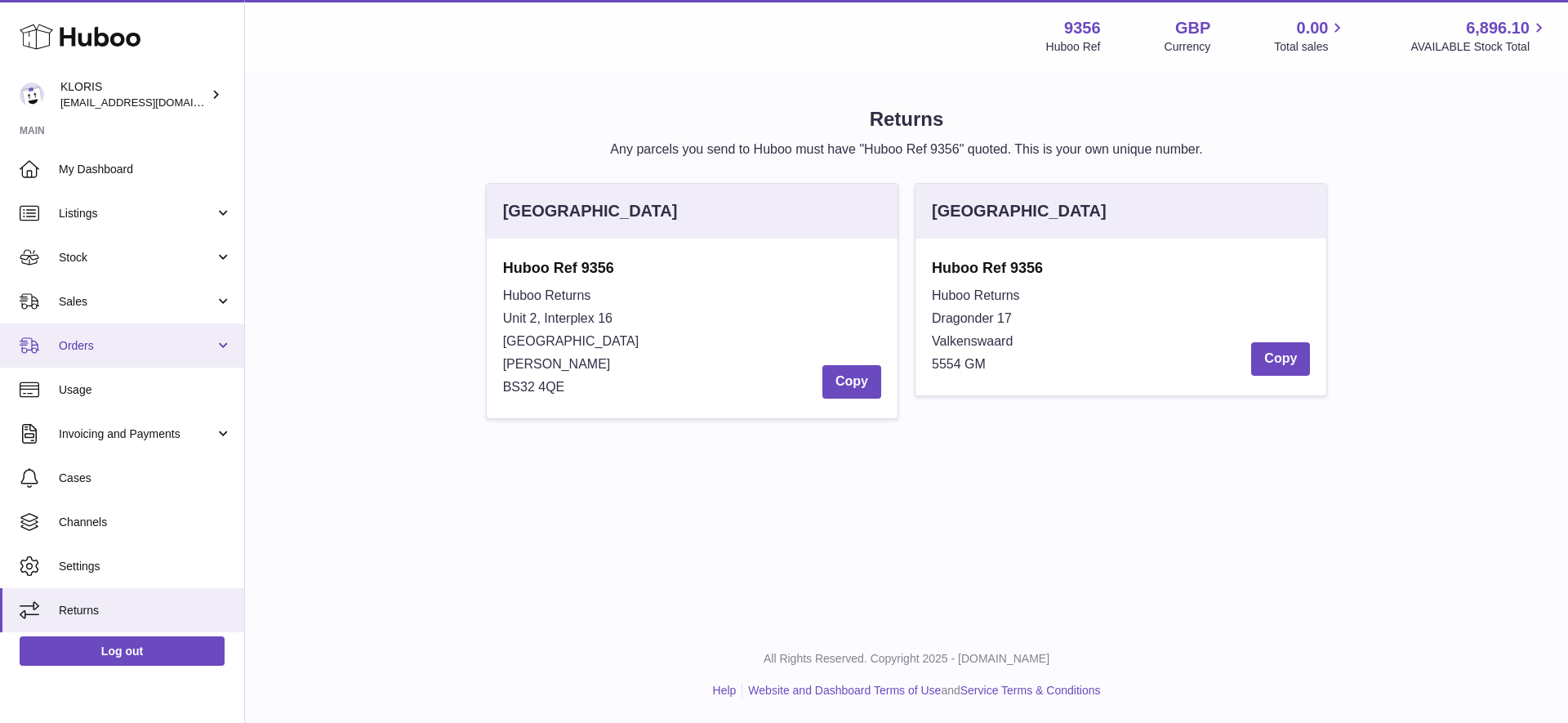
click at [221, 342] on link "Orders" at bounding box center [122, 345] width 244 height 44
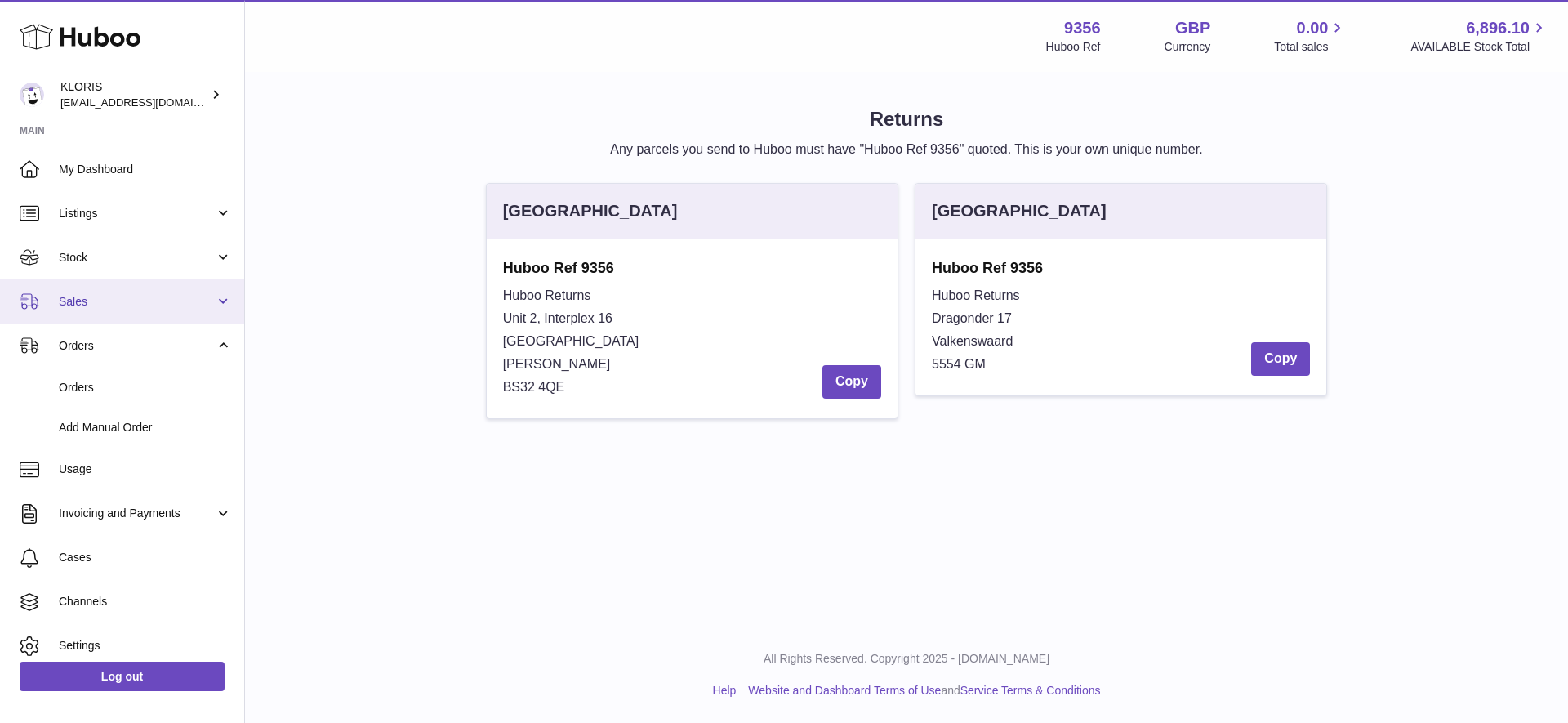
click at [220, 294] on link "Sales" at bounding box center [122, 301] width 244 height 44
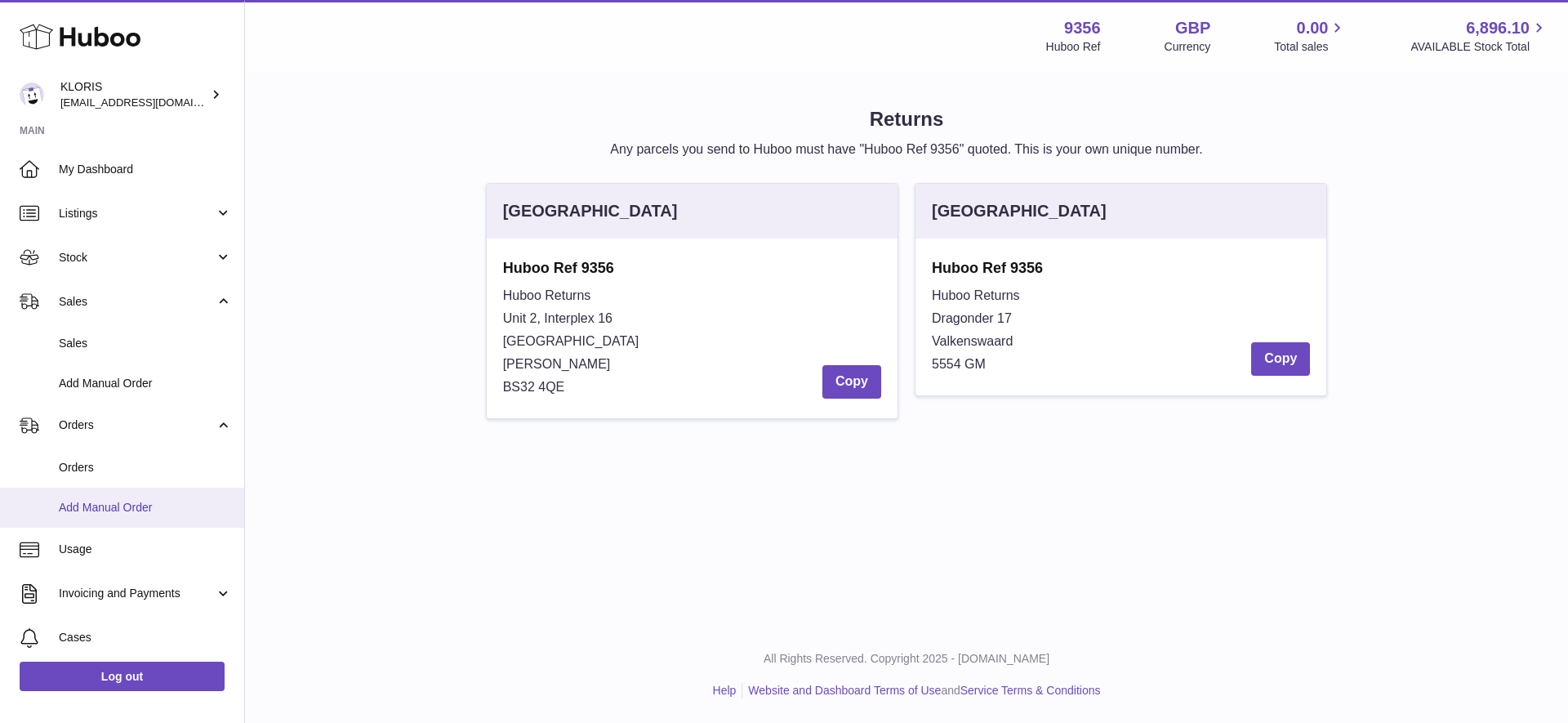
click at [109, 503] on span "Add Manual Order" at bounding box center [145, 508] width 173 height 16
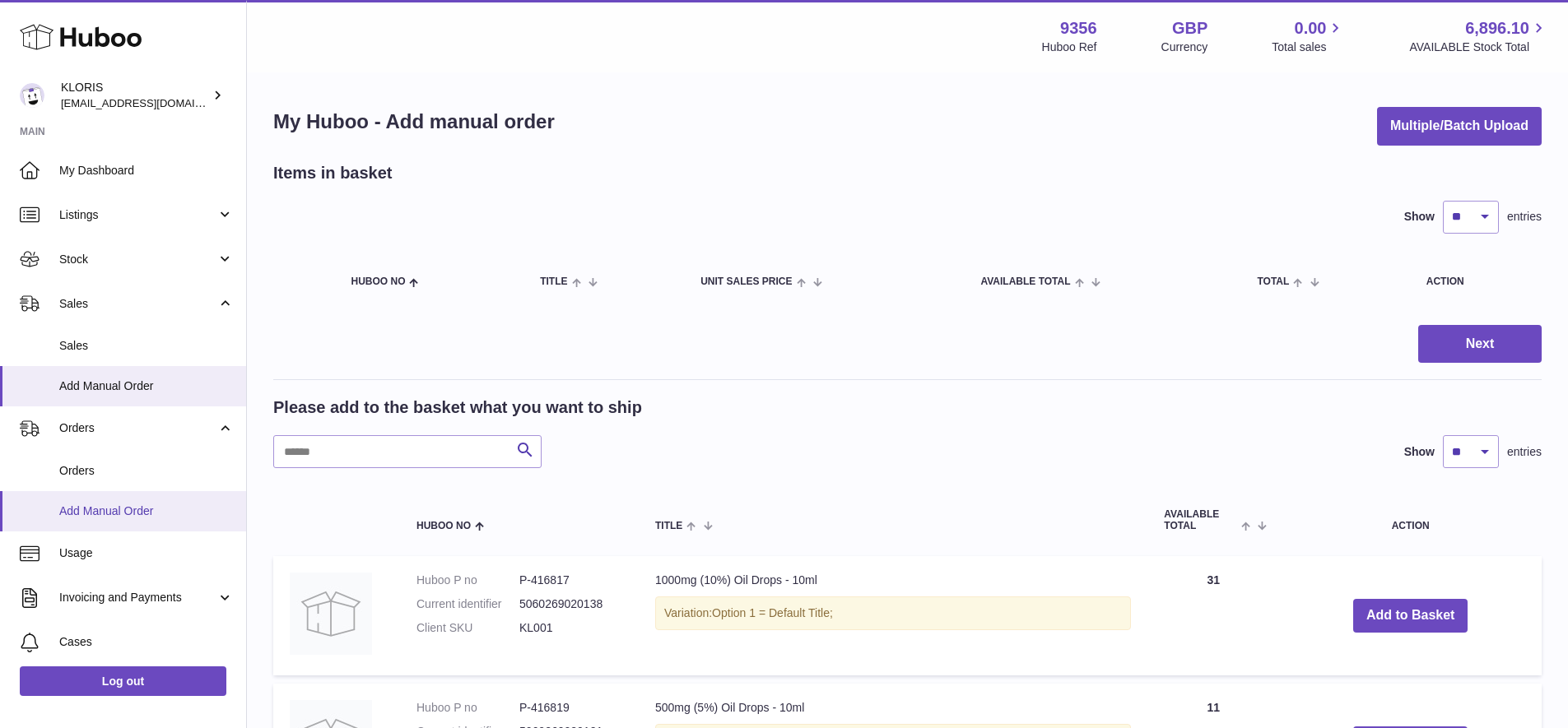
click at [93, 504] on span "Add Manual Order" at bounding box center [146, 512] width 175 height 16
click at [101, 381] on span "Add Manual Order" at bounding box center [146, 387] width 175 height 16
click at [101, 168] on span "My Dashboard" at bounding box center [146, 170] width 175 height 16
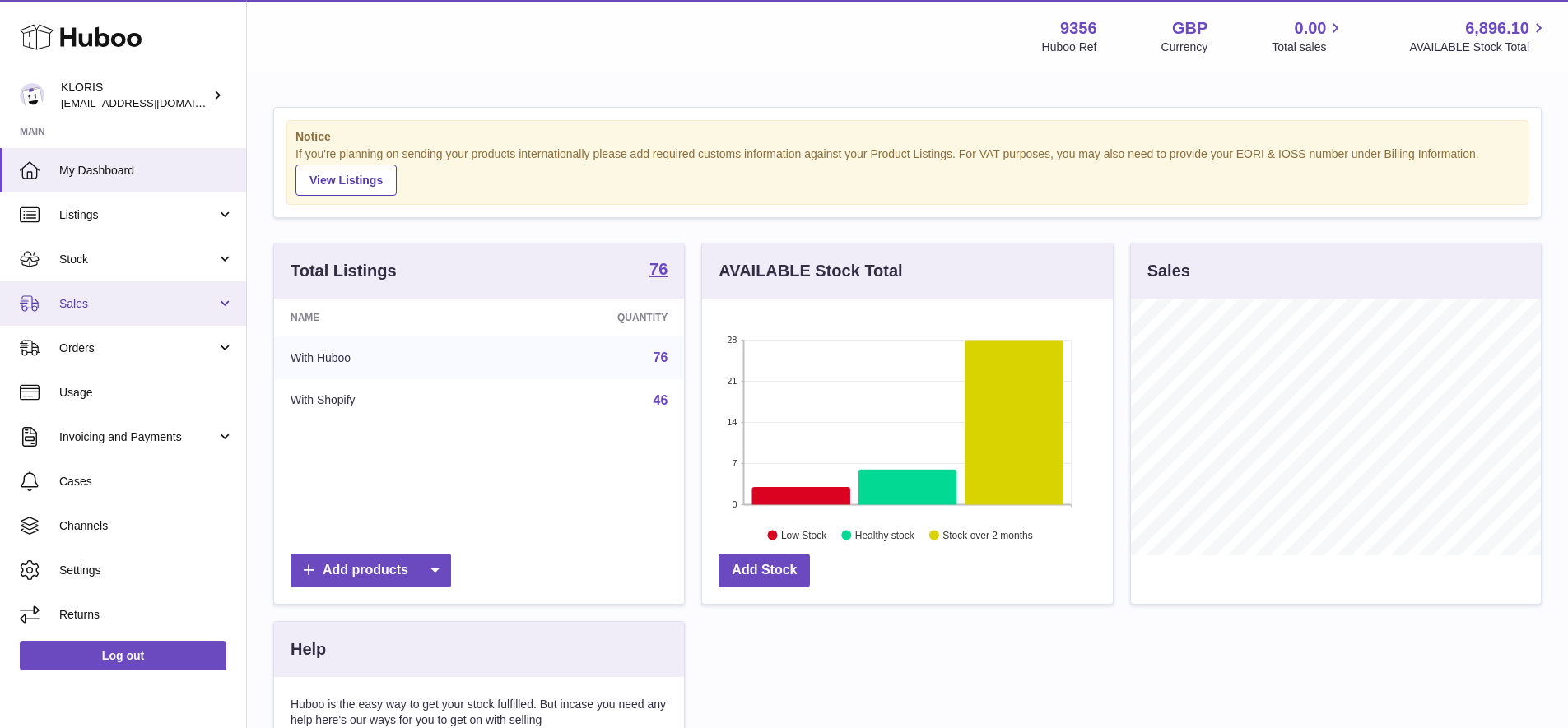
click at [78, 300] on span "Sales" at bounding box center [137, 304] width 157 height 16
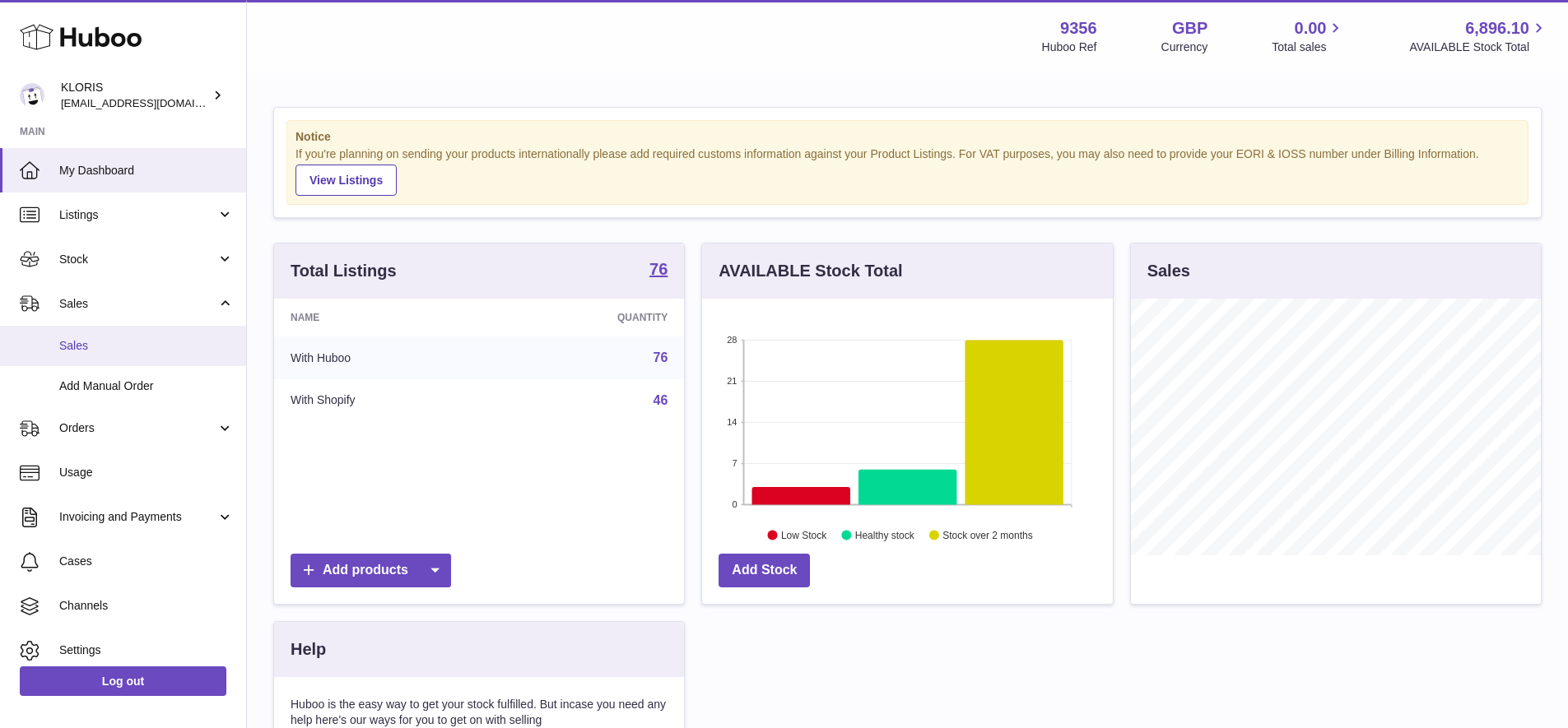
click at [85, 342] on span "Sales" at bounding box center [146, 346] width 175 height 16
